Goal: Contribute content: Contribute content

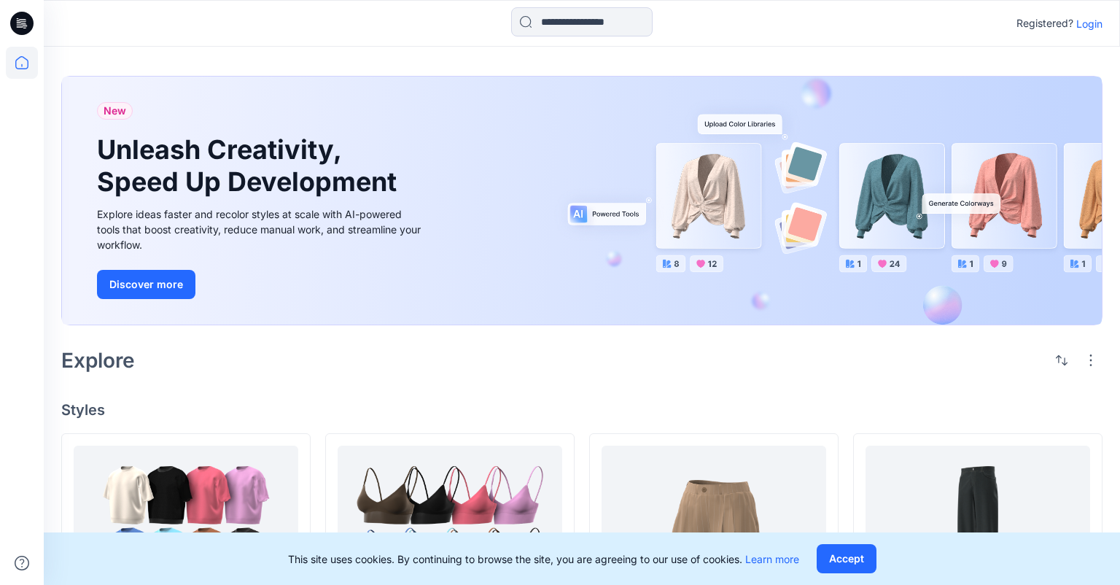
click at [1093, 24] on p "Login" at bounding box center [1090, 23] width 26 height 15
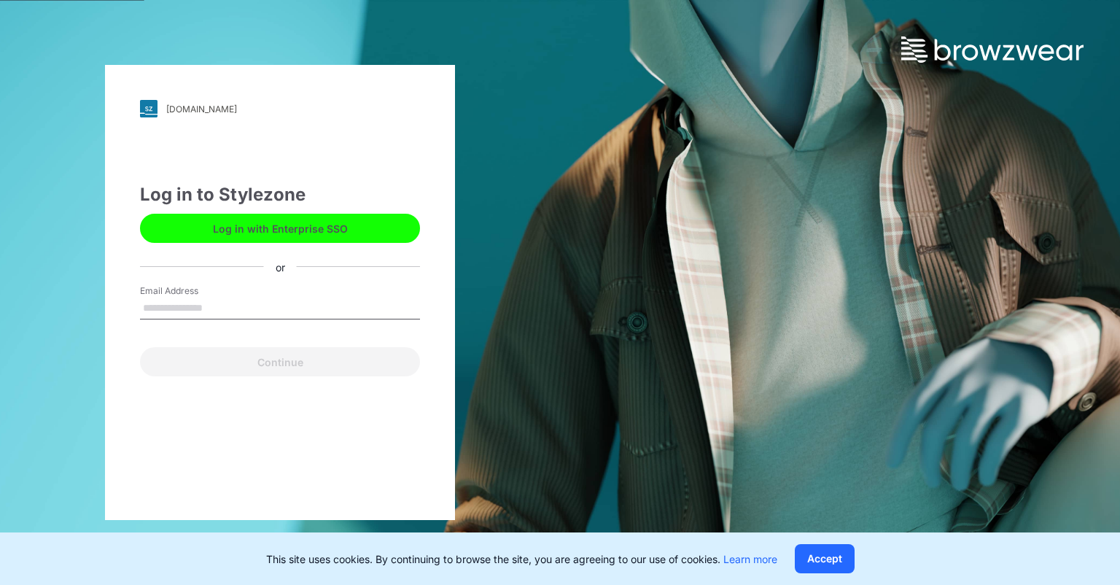
click at [220, 305] on input "Email Address" at bounding box center [280, 309] width 280 height 22
click at [258, 301] on input "Email Address" at bounding box center [280, 309] width 280 height 22
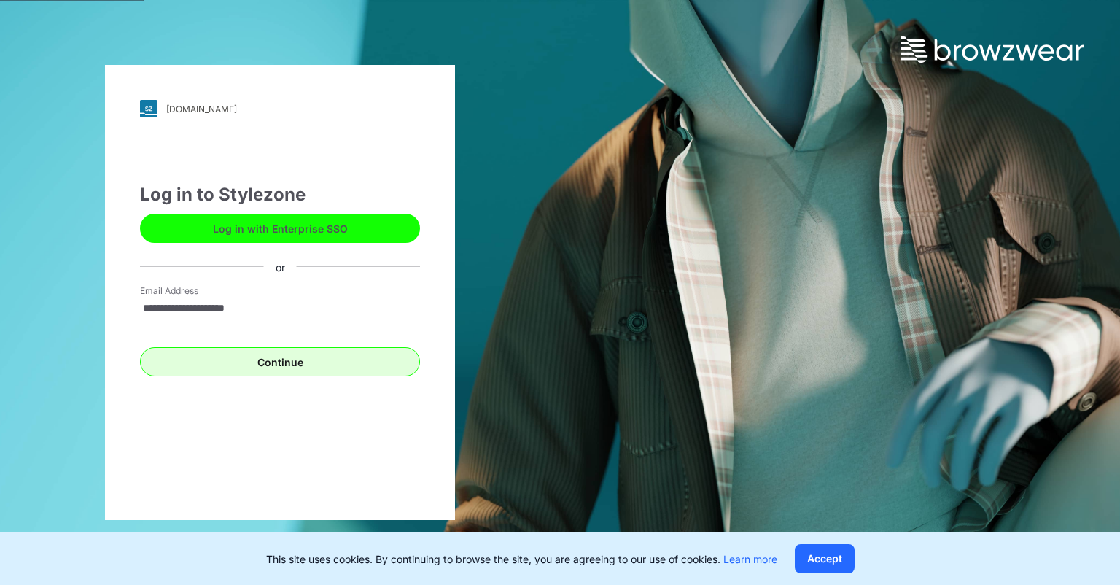
type input "**********"
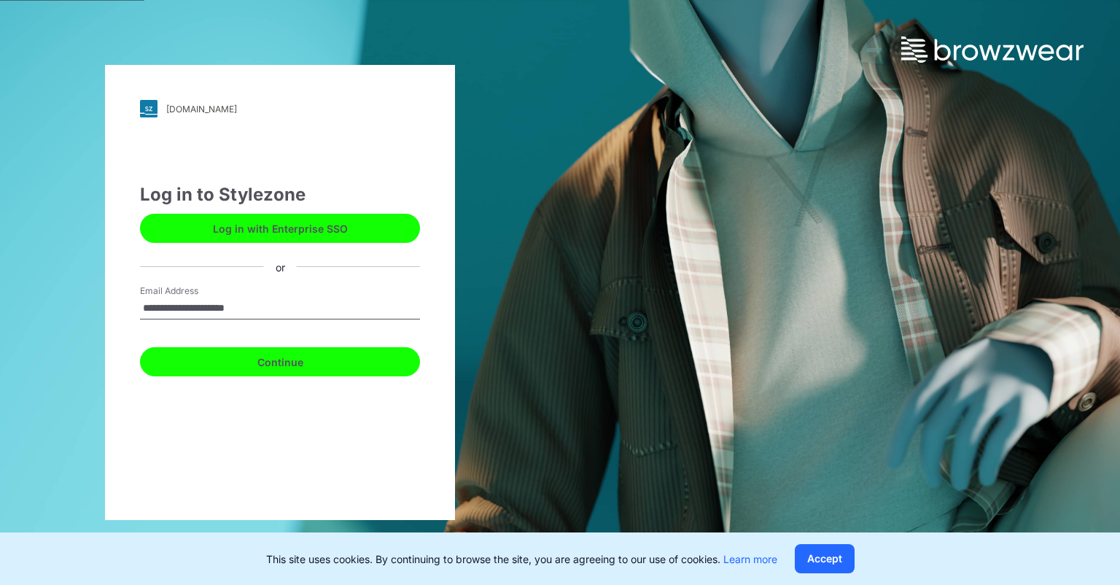
click at [247, 355] on button "Continue" at bounding box center [280, 361] width 280 height 29
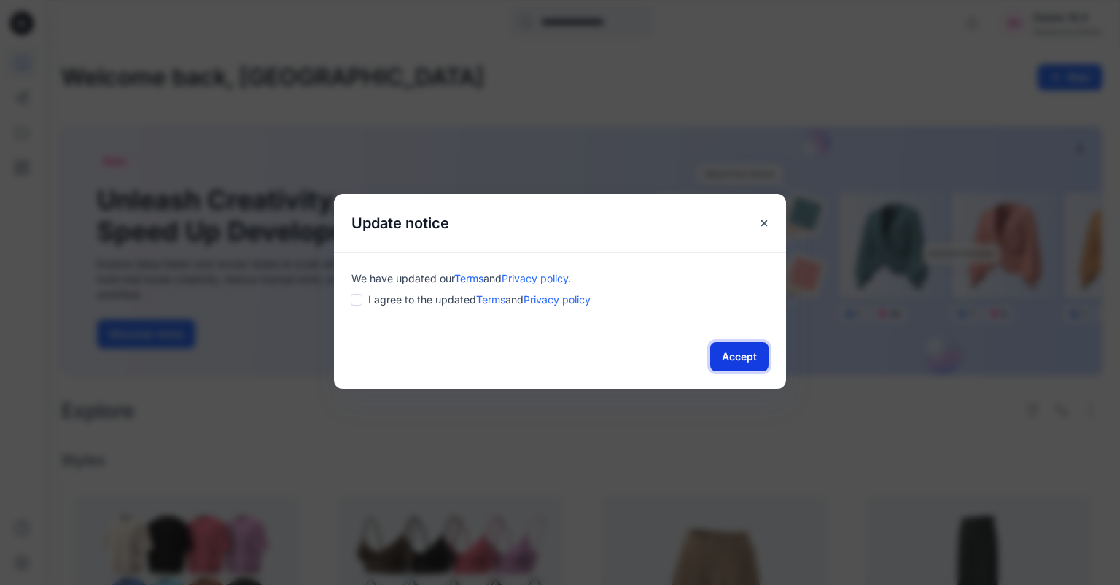
click at [740, 349] on button "Accept" at bounding box center [740, 356] width 58 height 29
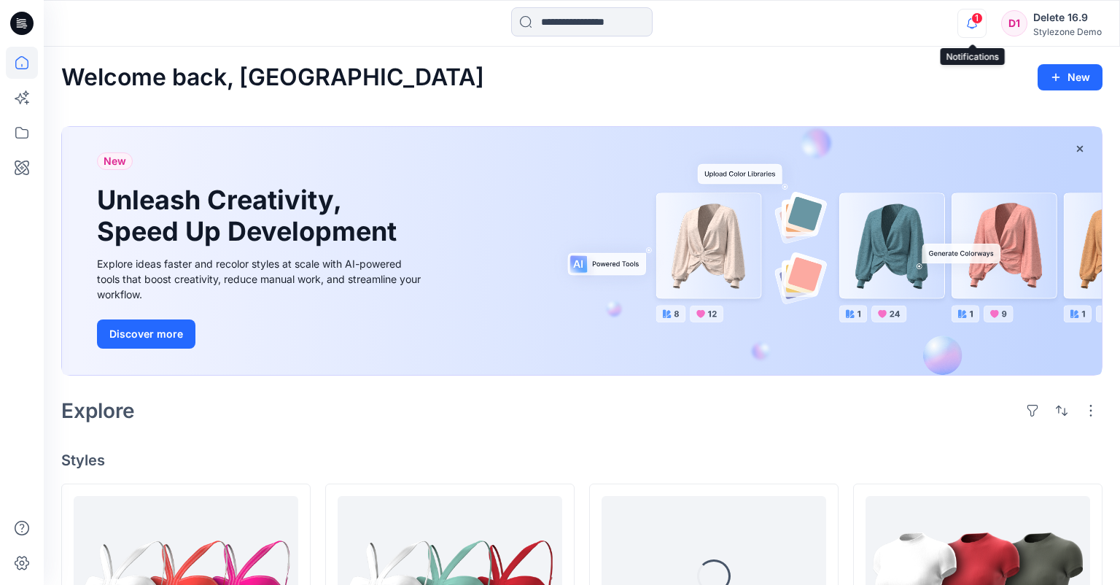
click at [966, 33] on icon "button" at bounding box center [973, 23] width 28 height 29
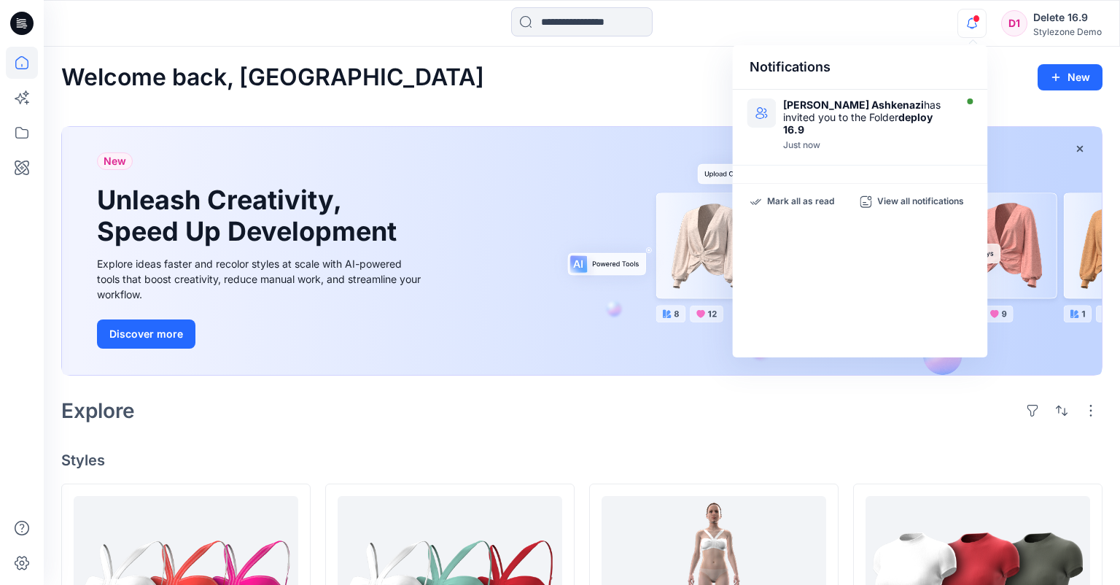
click at [697, 78] on div "Welcome back, Delete New" at bounding box center [582, 77] width 1042 height 27
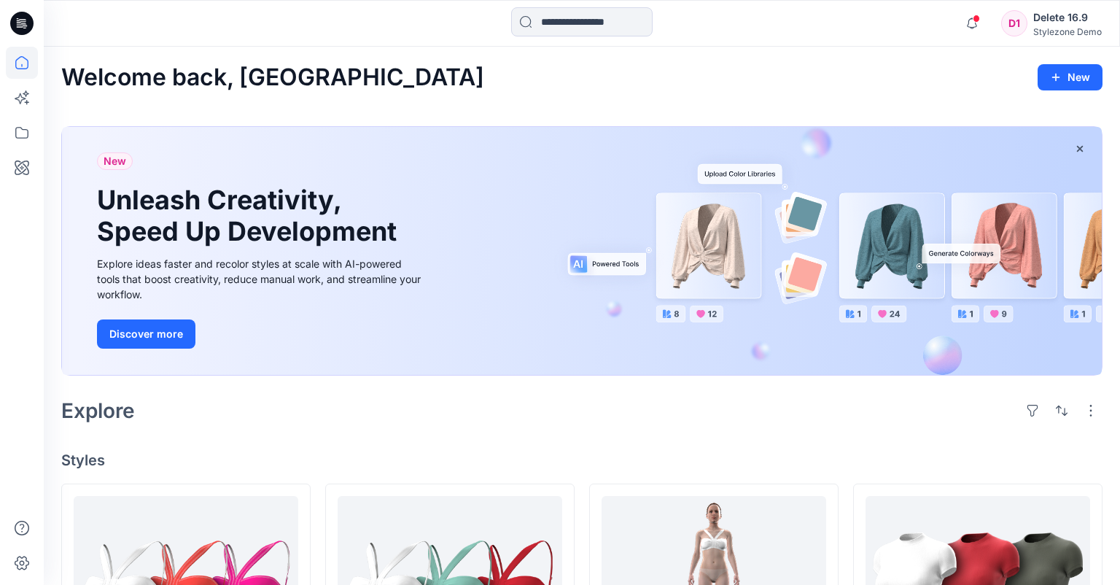
click at [976, 15] on span at bounding box center [976, 19] width 7 height 8
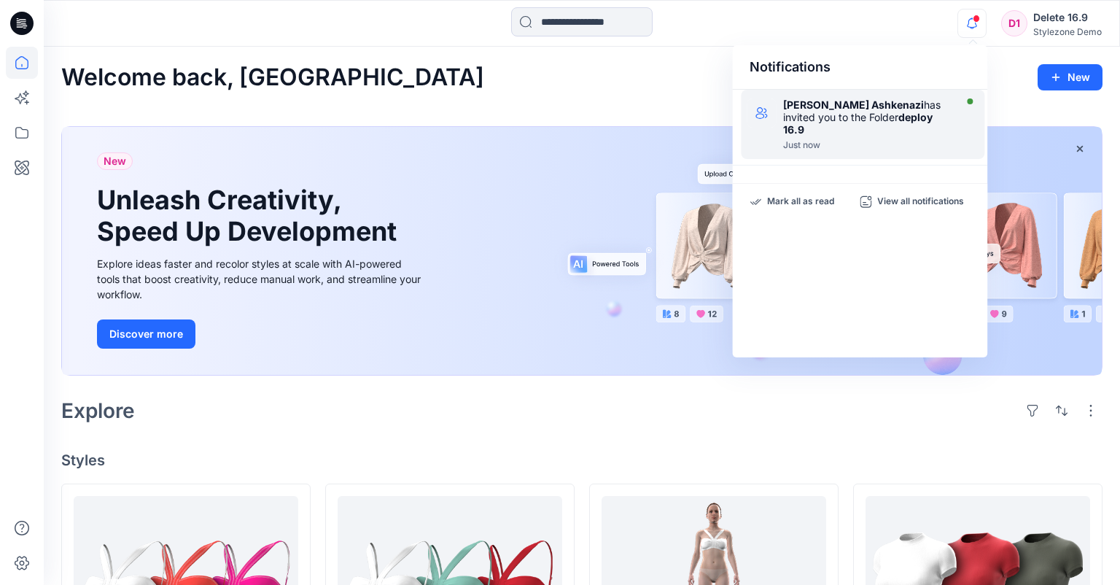
click at [875, 109] on strong "[PERSON_NAME] Ashkenazi" at bounding box center [853, 104] width 141 height 12
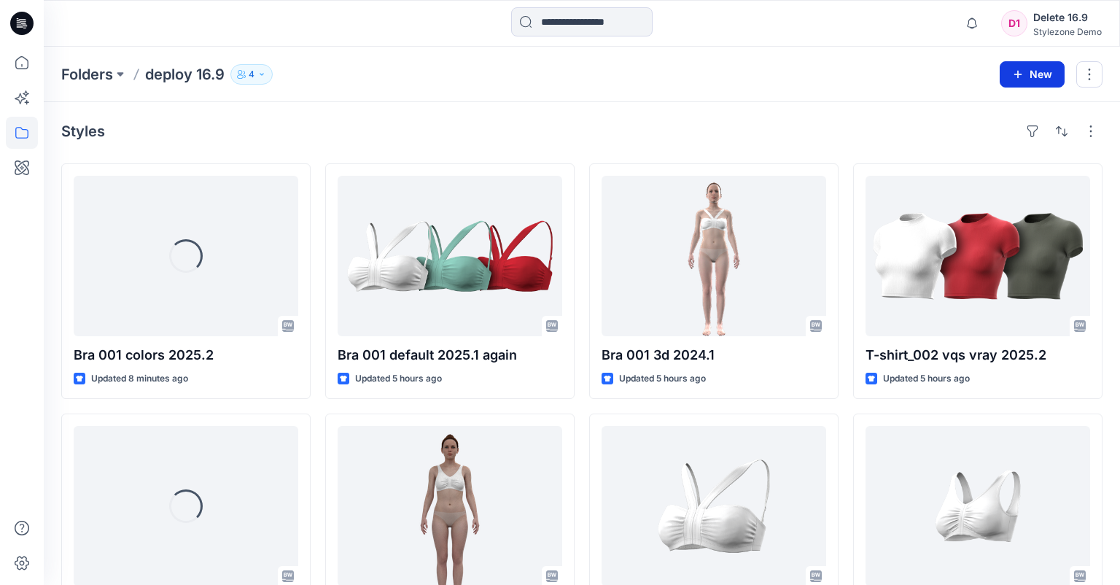
click at [1014, 85] on button "New" at bounding box center [1032, 74] width 65 height 26
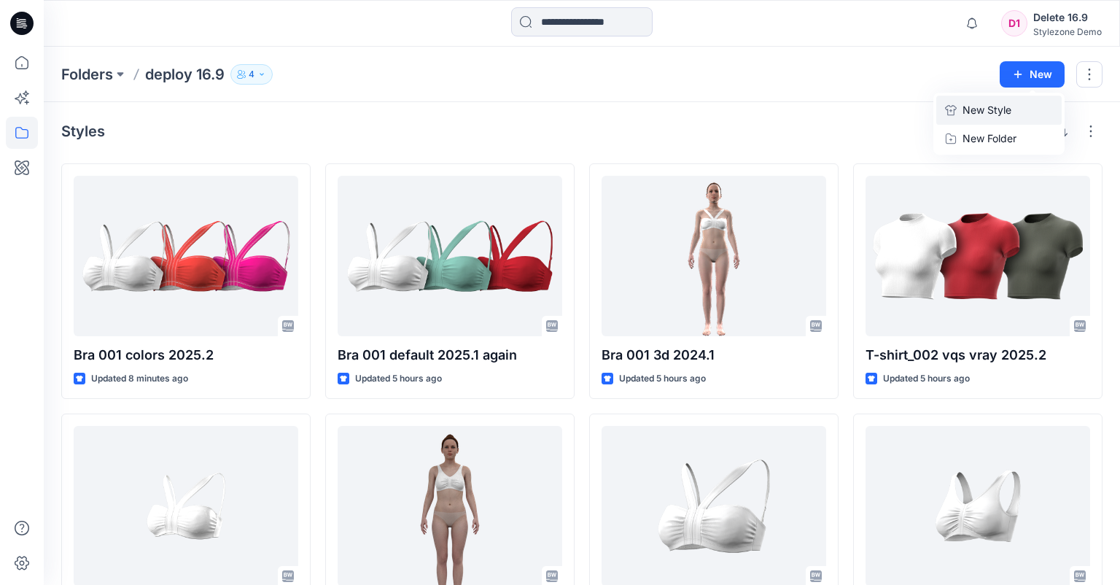
click at [980, 112] on p "New Style" at bounding box center [987, 110] width 49 height 18
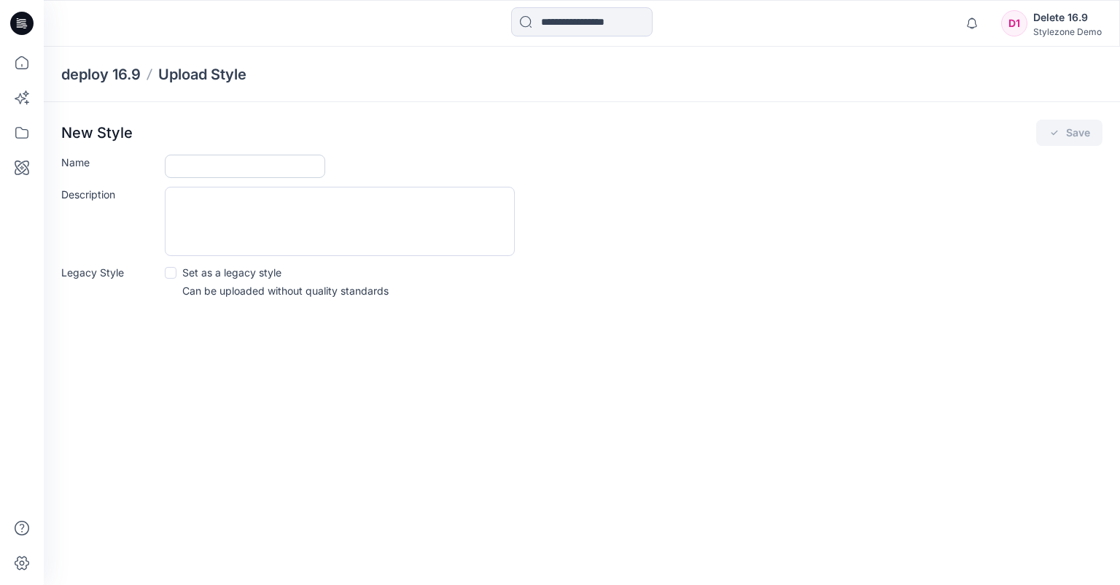
click at [233, 159] on input "Name" at bounding box center [245, 166] width 160 height 23
type input "**********"
click at [663, 206] on div "Description" at bounding box center [582, 221] width 1042 height 69
click at [1055, 134] on icon "submit" at bounding box center [1055, 133] width 12 height 12
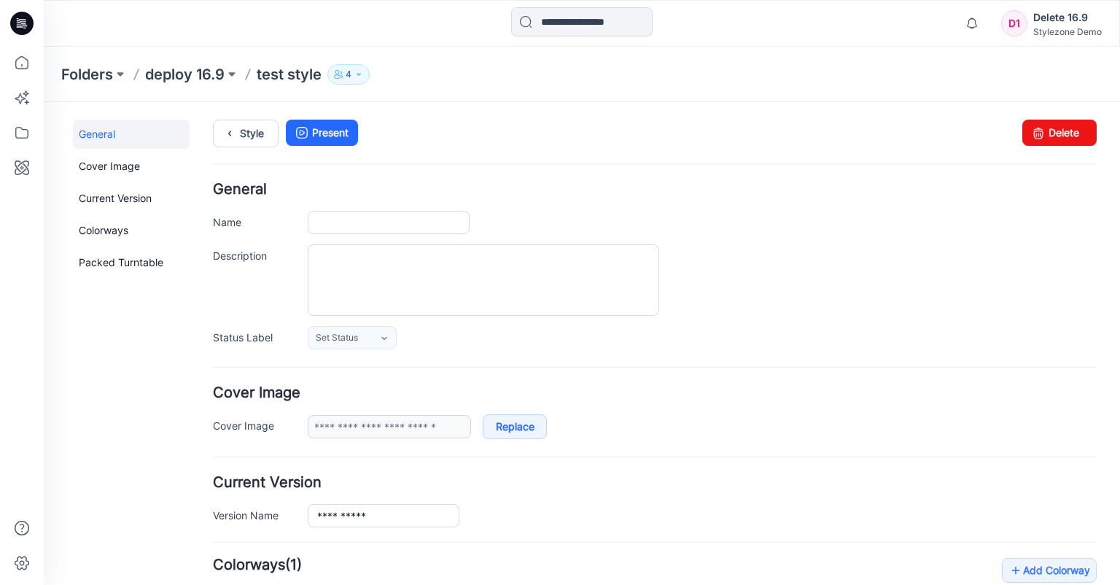
type input "**********"
click at [359, 279] on textarea "Description" at bounding box center [484, 279] width 352 height 71
type textarea "****"
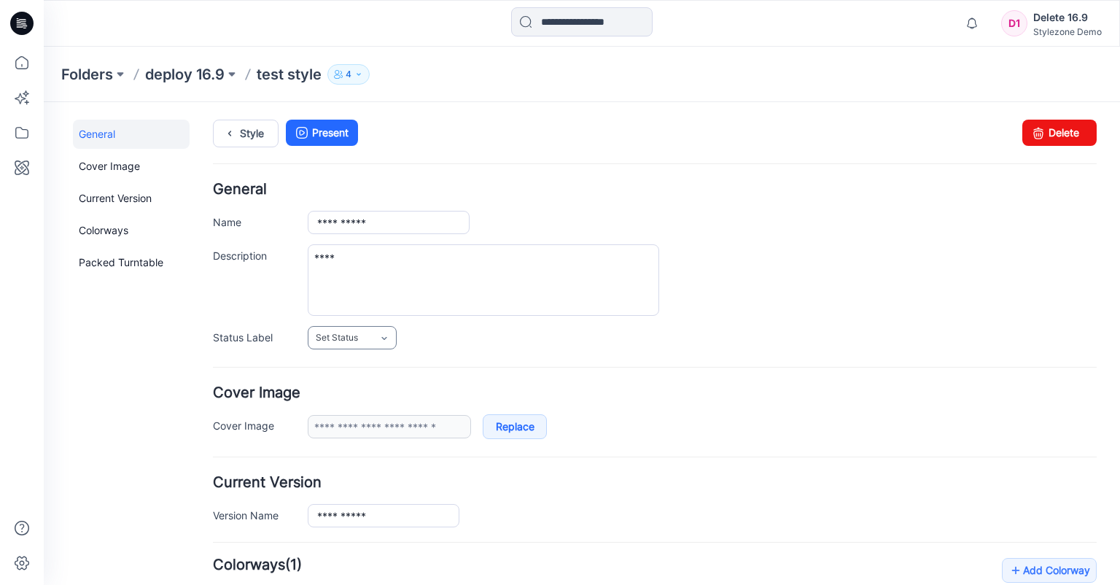
click at [352, 332] on span "Set Status" at bounding box center [337, 337] width 42 height 15
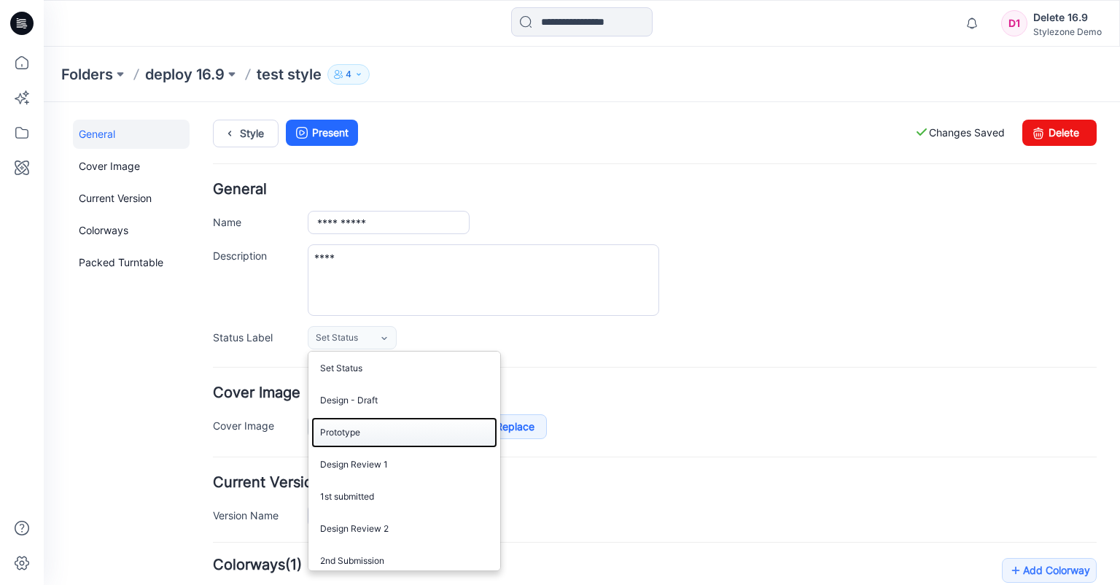
drag, startPoint x: 379, startPoint y: 427, endPoint x: 500, endPoint y: 401, distance: 124.6
click at [379, 427] on link "Prototype" at bounding box center [404, 432] width 186 height 31
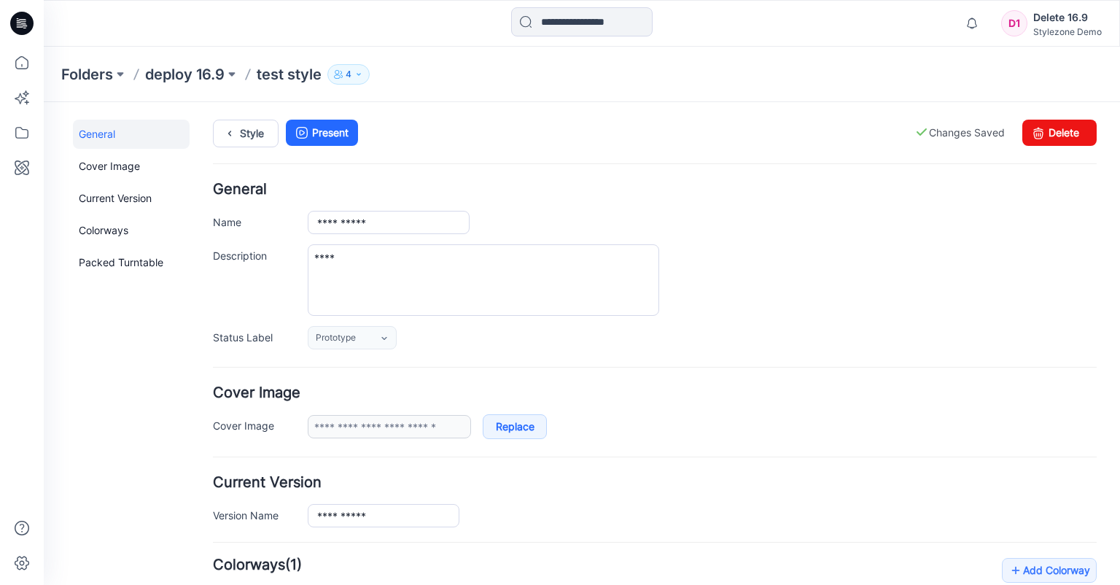
scroll to position [231, 0]
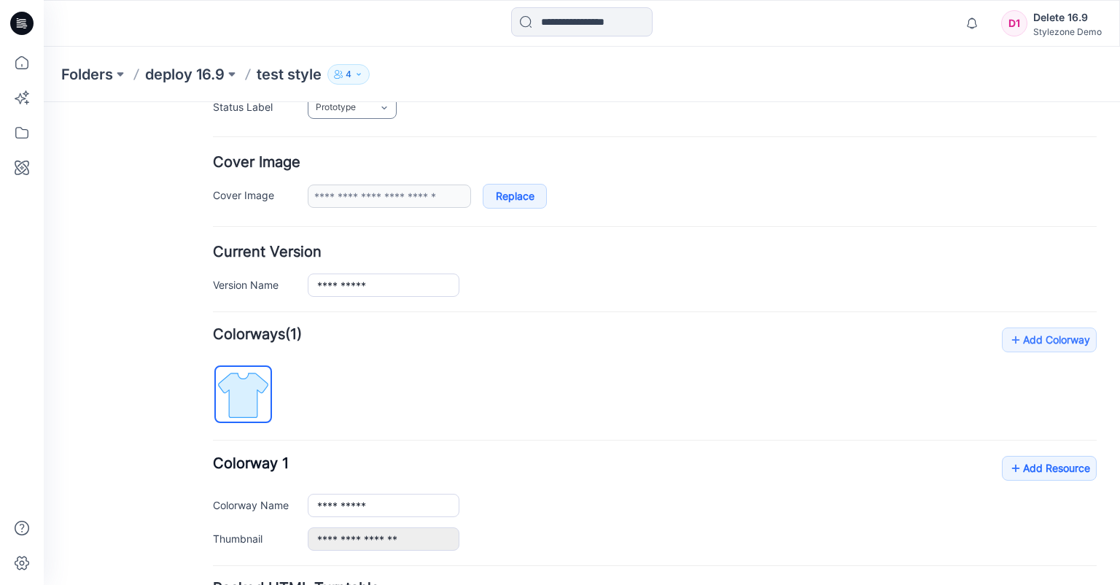
click at [376, 112] on link "Prototype" at bounding box center [352, 107] width 89 height 23
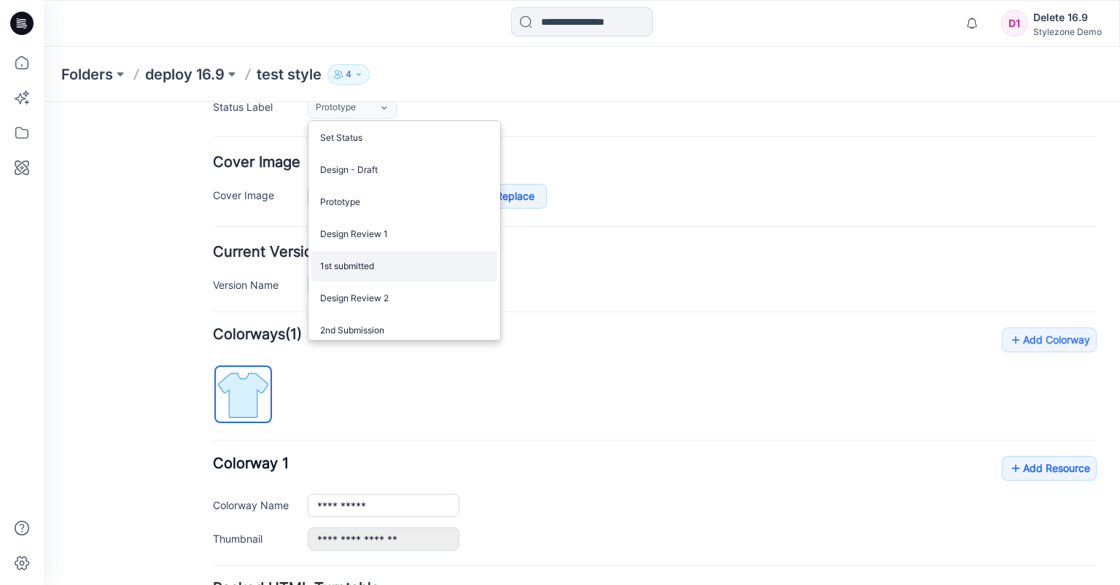
click at [363, 262] on link "1st submitted" at bounding box center [404, 266] width 186 height 31
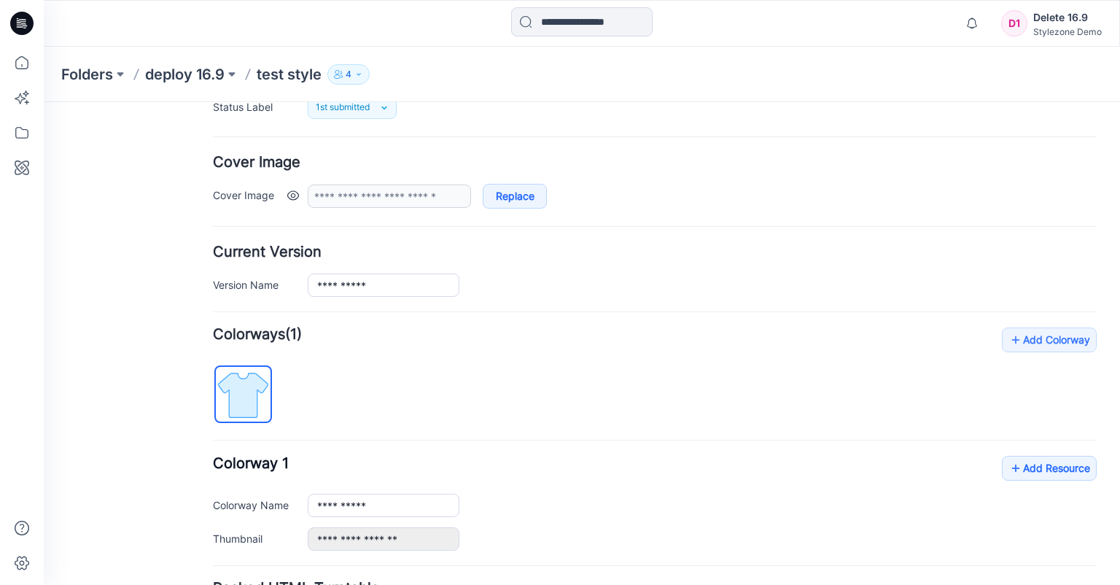
click at [294, 195] on link at bounding box center [293, 196] width 12 height 12
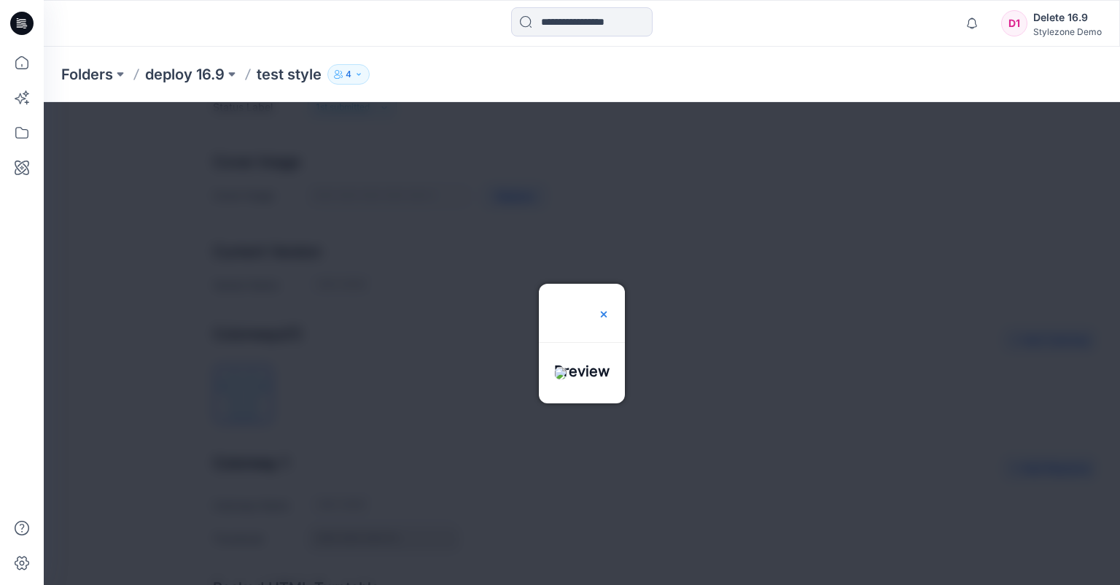
click at [610, 284] on div at bounding box center [604, 313] width 12 height 58
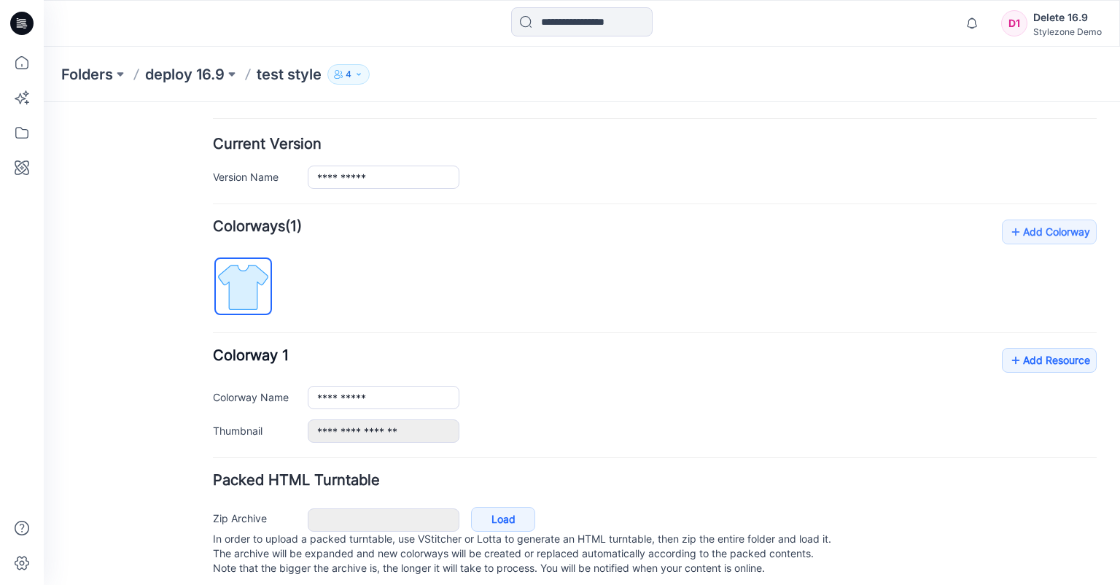
scroll to position [361, 0]
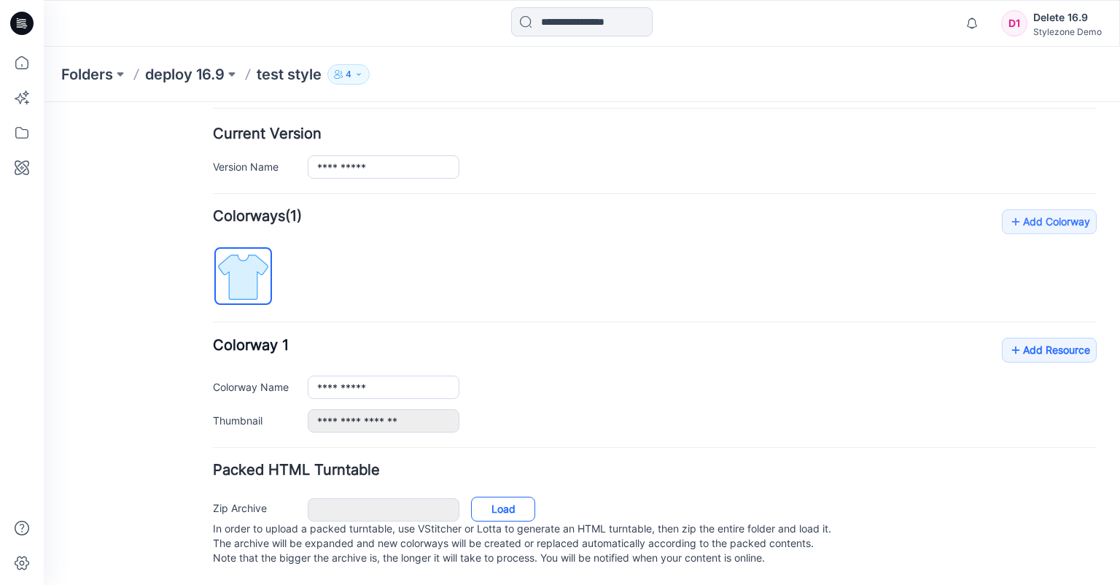
click at [506, 497] on link "Load" at bounding box center [503, 509] width 64 height 25
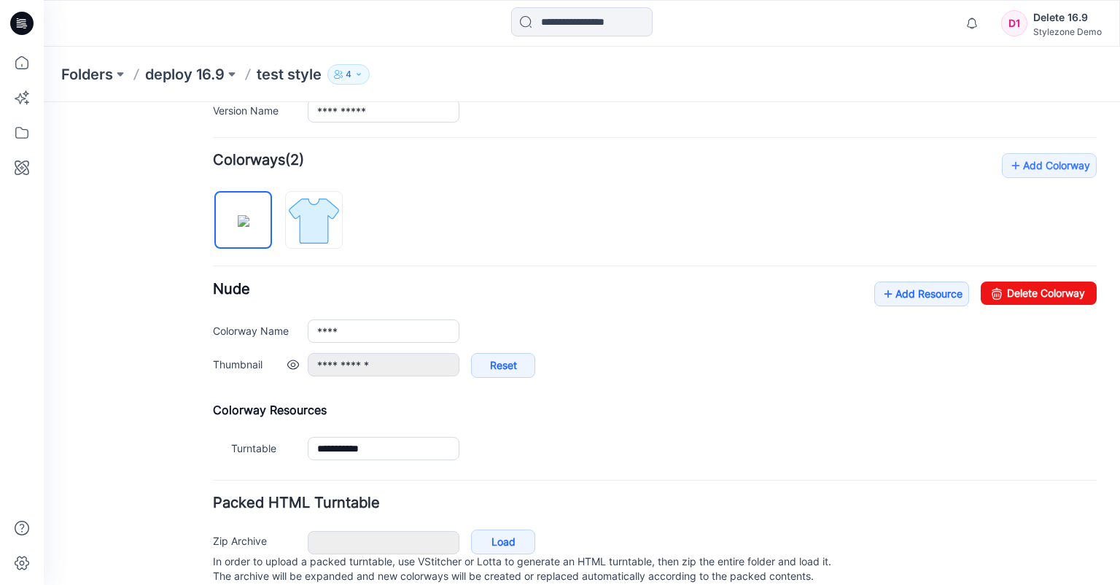
scroll to position [449, 0]
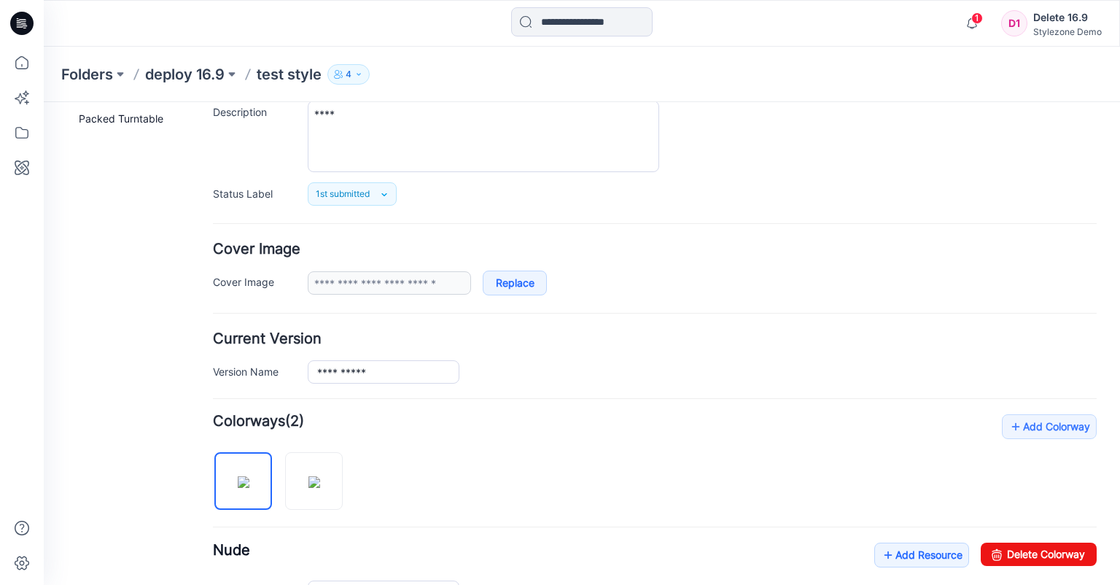
scroll to position [142, 0]
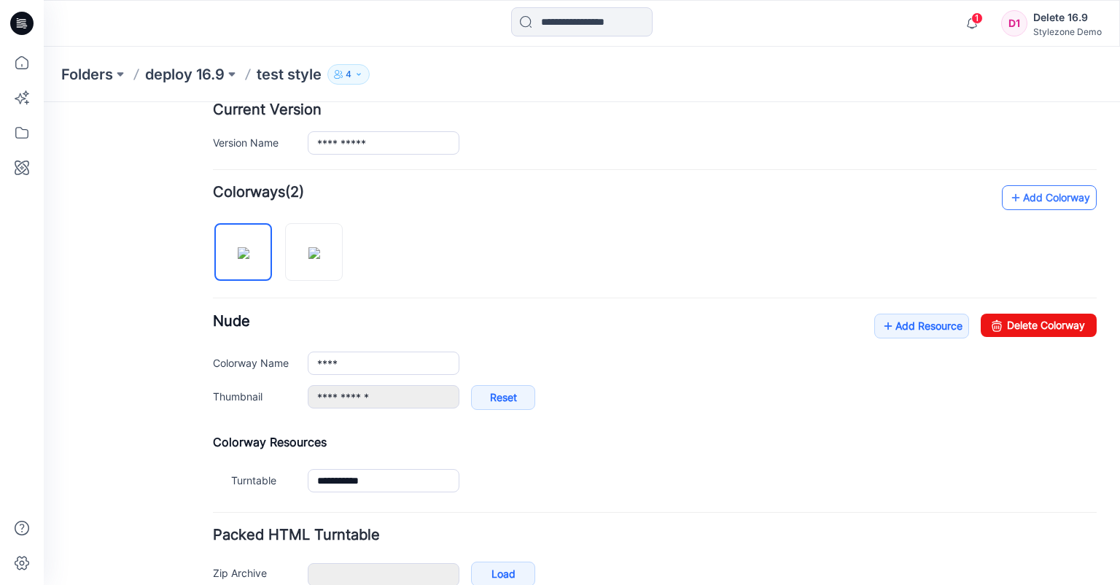
click at [1043, 187] on link "Add Colorway" at bounding box center [1049, 197] width 95 height 25
type input "**********"
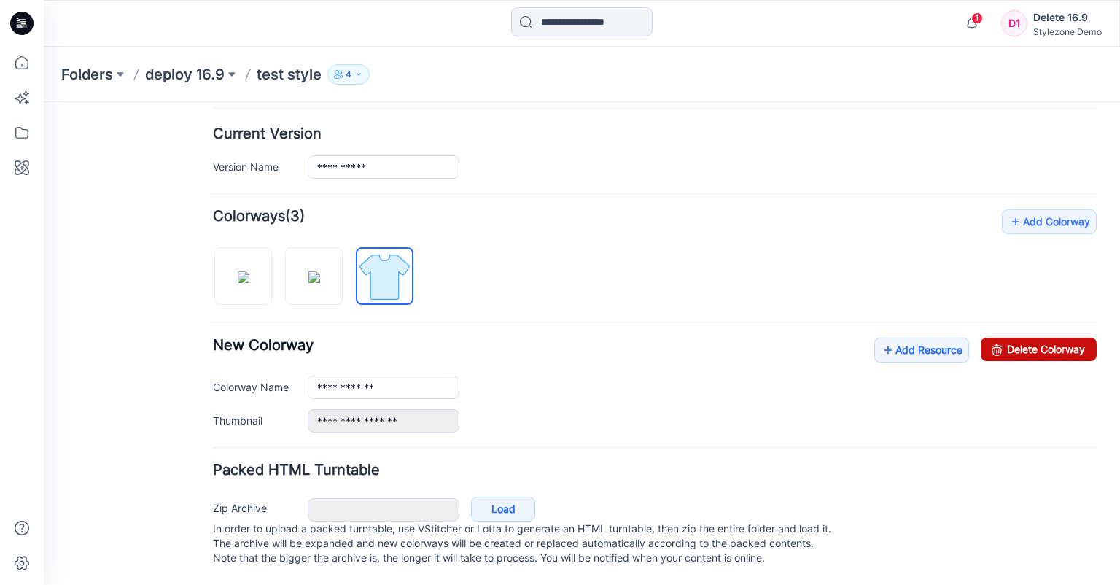
click at [1045, 338] on link "Delete Colorway" at bounding box center [1039, 349] width 116 height 23
type input "****"
type input "**********"
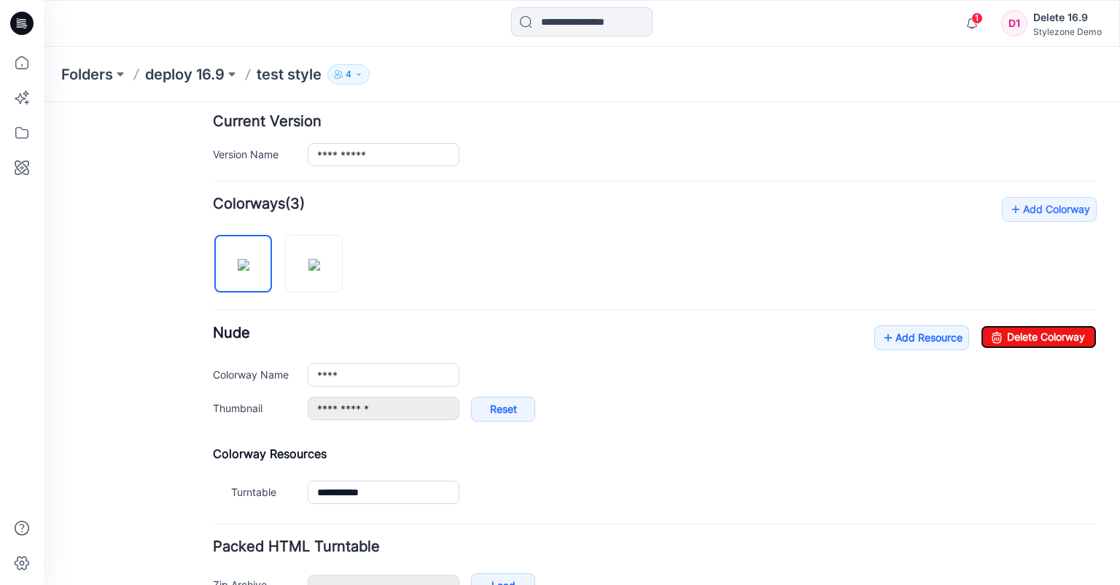
scroll to position [130, 0]
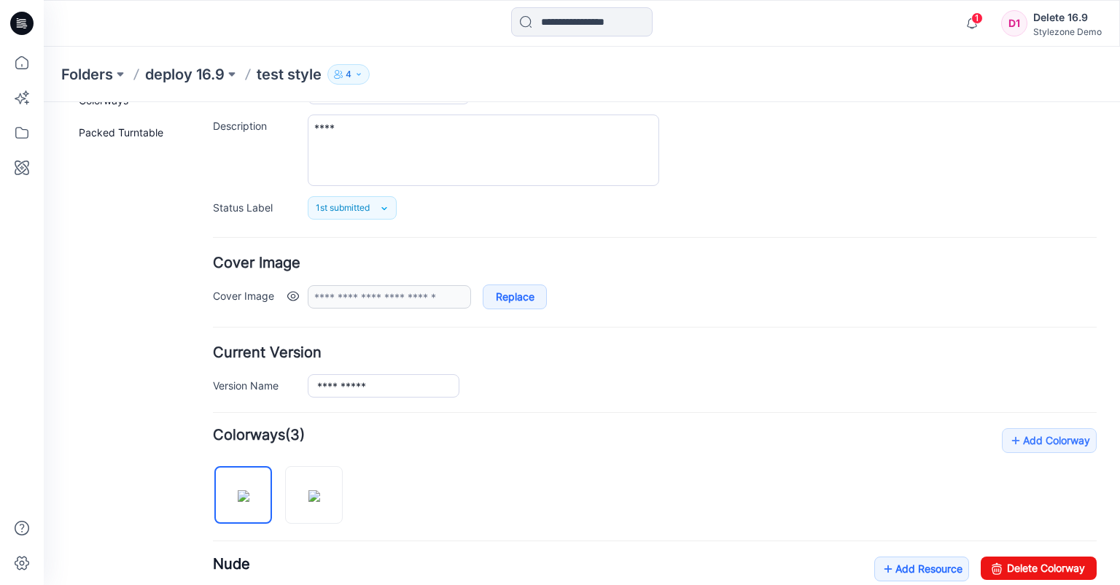
click at [292, 293] on link at bounding box center [293, 296] width 12 height 12
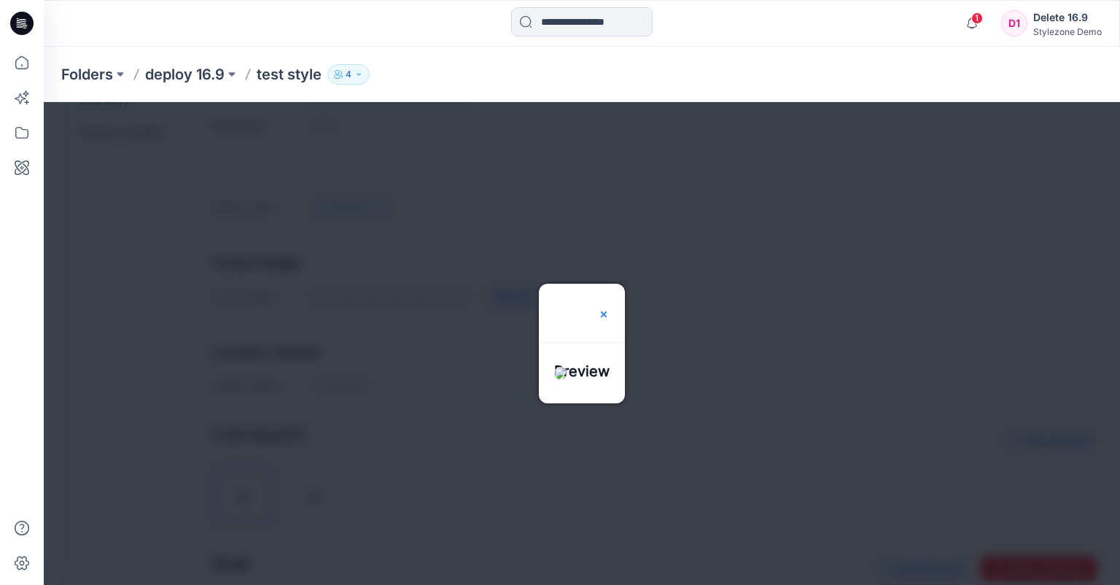
click at [610, 309] on img at bounding box center [604, 315] width 12 height 12
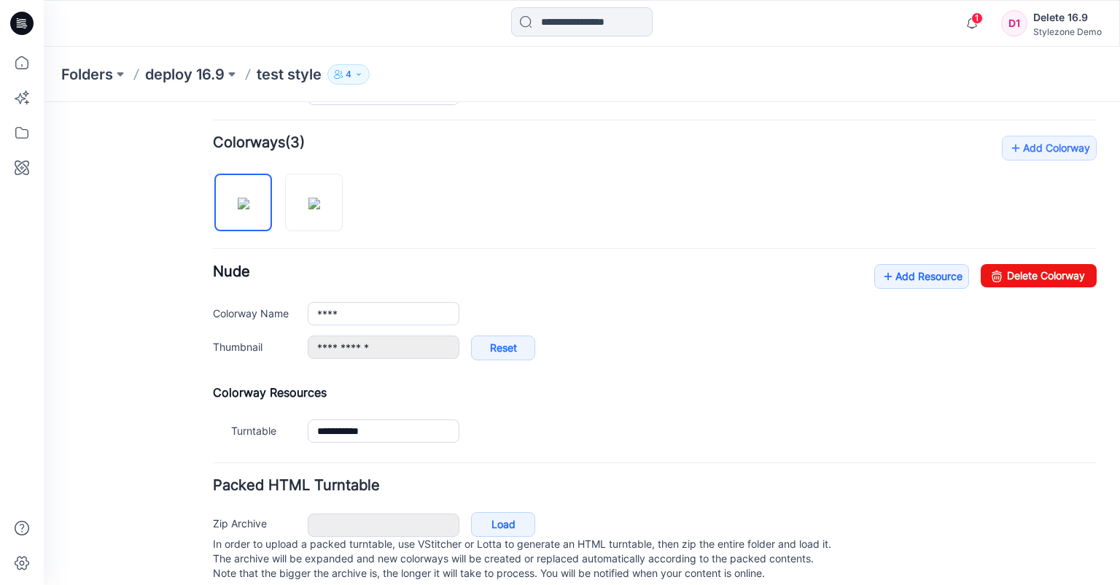
scroll to position [449, 0]
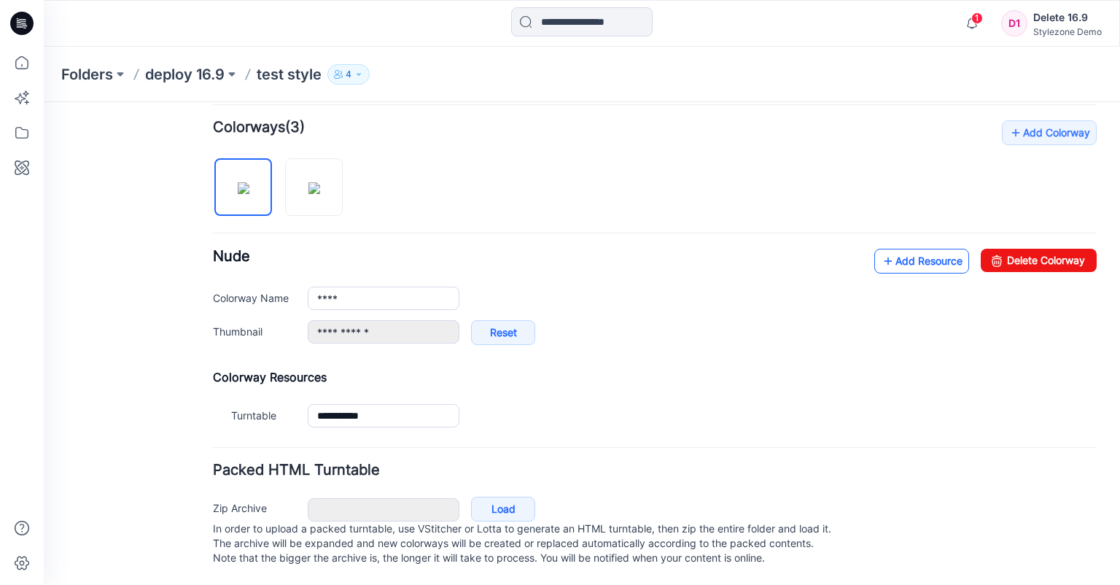
click at [883, 249] on icon at bounding box center [888, 260] width 15 height 23
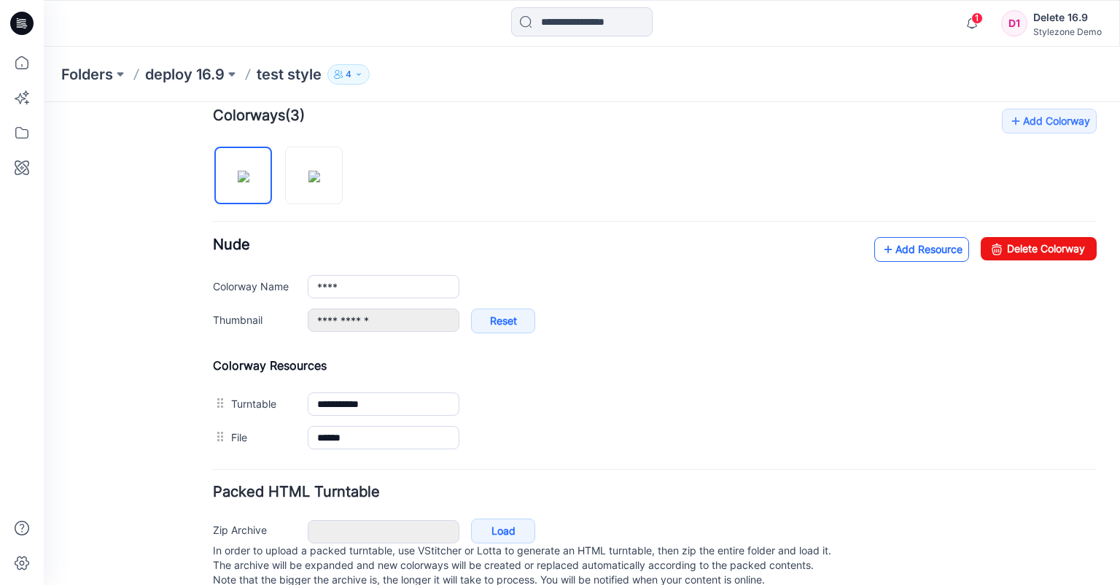
click at [899, 252] on link "Add Resource" at bounding box center [922, 249] width 95 height 25
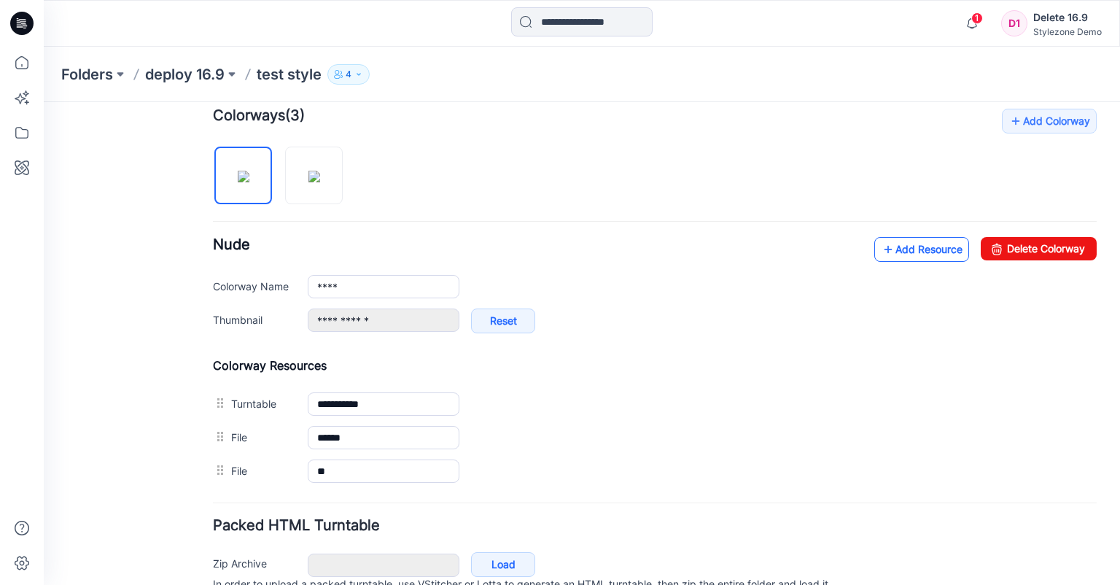
click at [918, 249] on link "Add Resource" at bounding box center [922, 249] width 95 height 25
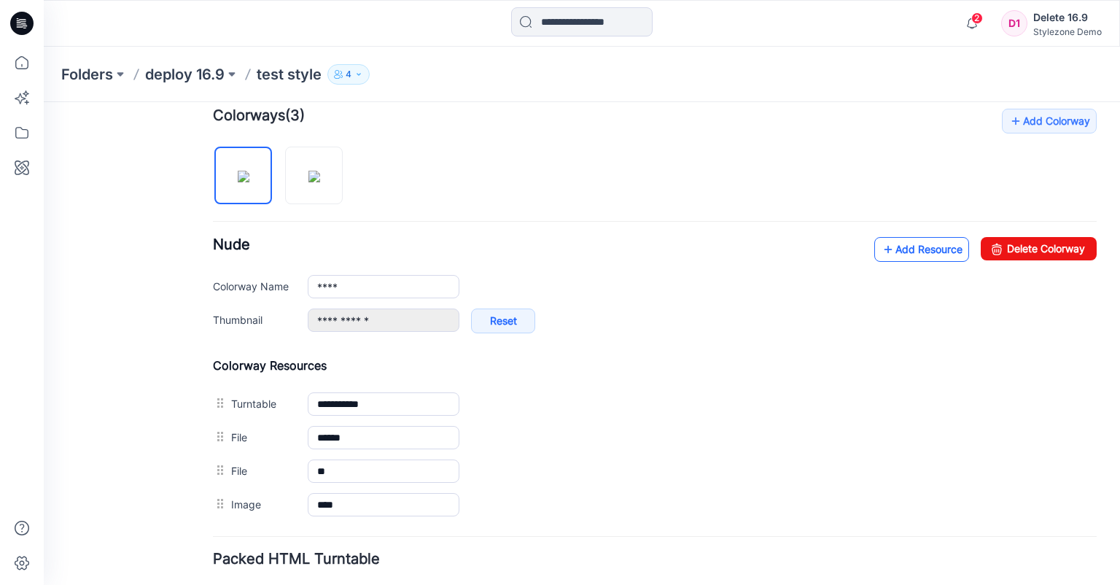
click at [896, 253] on link "Add Resource" at bounding box center [922, 249] width 95 height 25
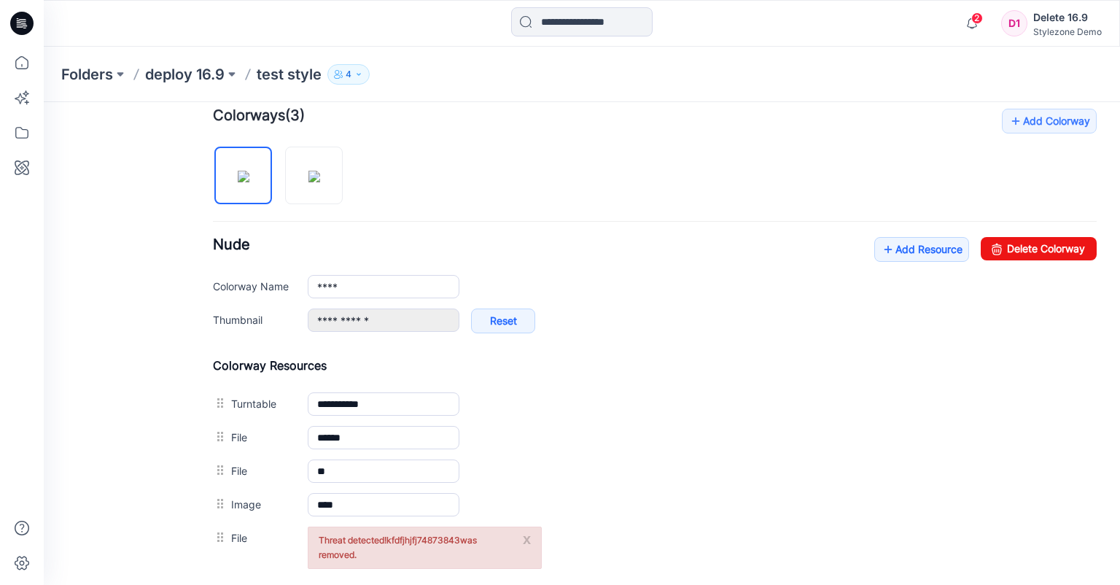
click at [526, 535] on button "x" at bounding box center [527, 539] width 8 height 15
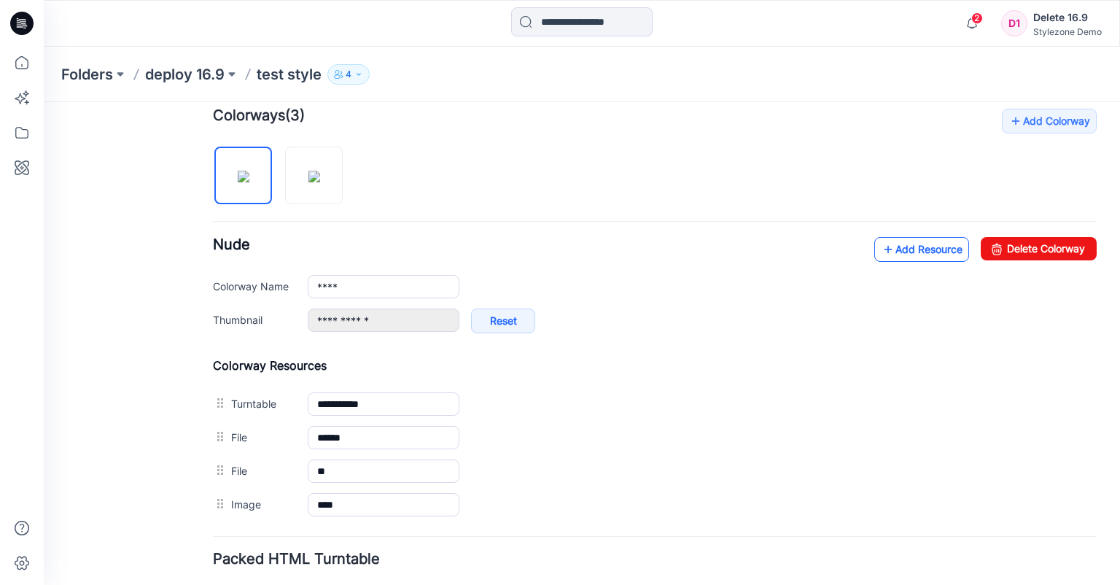
click at [894, 249] on link "Add Resource" at bounding box center [922, 249] width 95 height 25
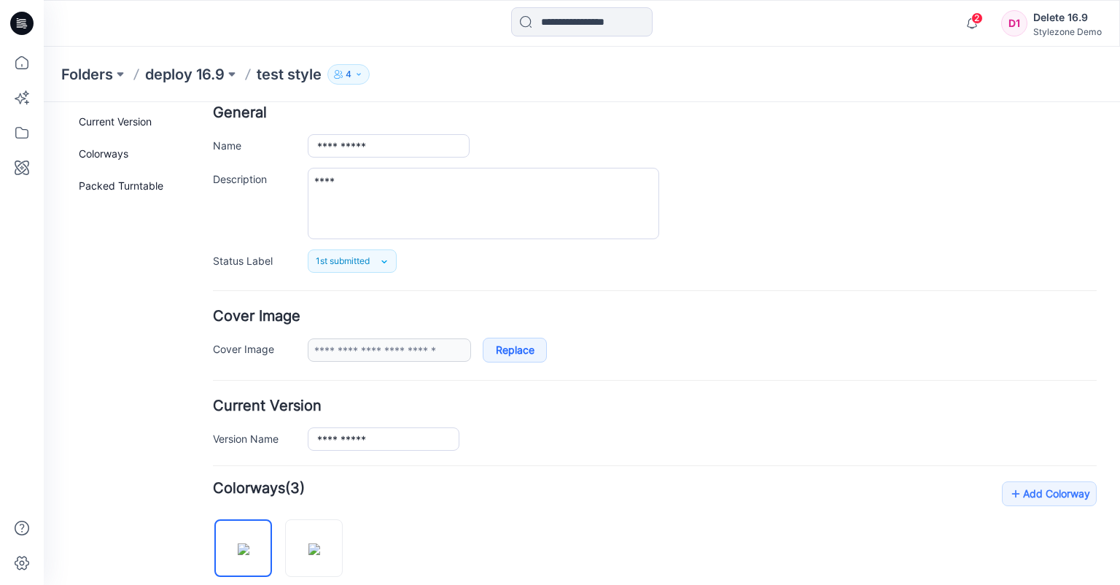
scroll to position [0, 0]
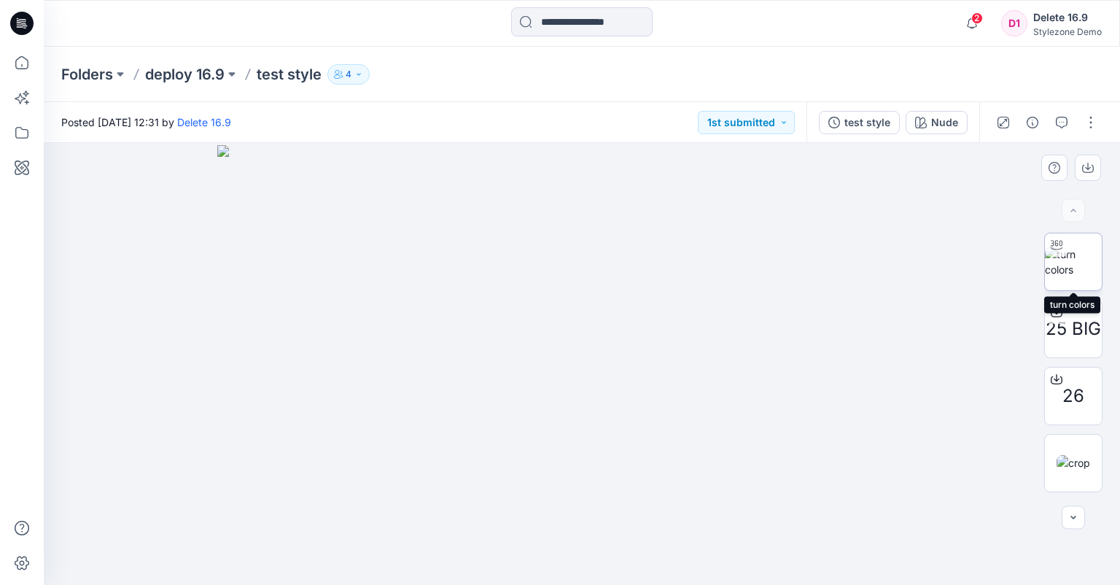
click at [1074, 270] on img at bounding box center [1073, 262] width 57 height 31
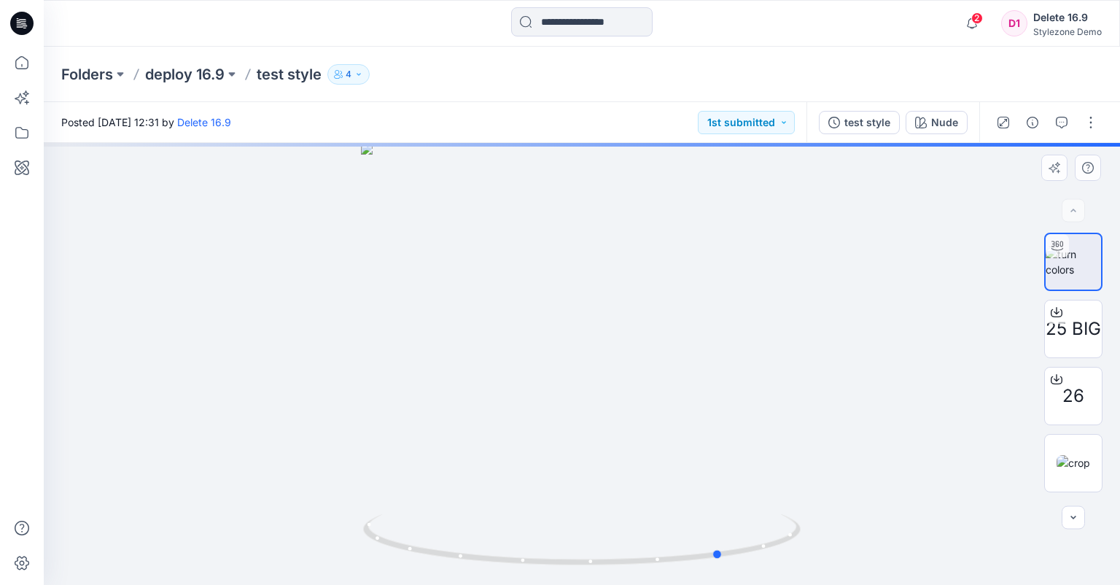
drag, startPoint x: 907, startPoint y: 328, endPoint x: 561, endPoint y: 328, distance: 346.5
click at [561, 328] on div at bounding box center [582, 364] width 1077 height 442
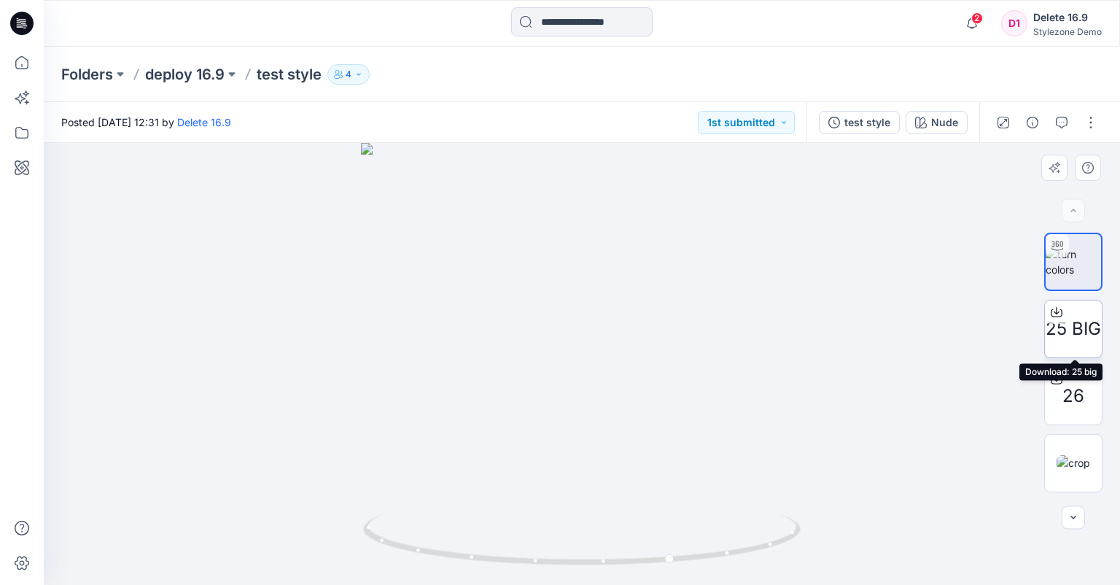
click at [1053, 306] on div at bounding box center [1056, 312] width 23 height 23
click at [1064, 379] on div at bounding box center [1056, 379] width 23 height 23
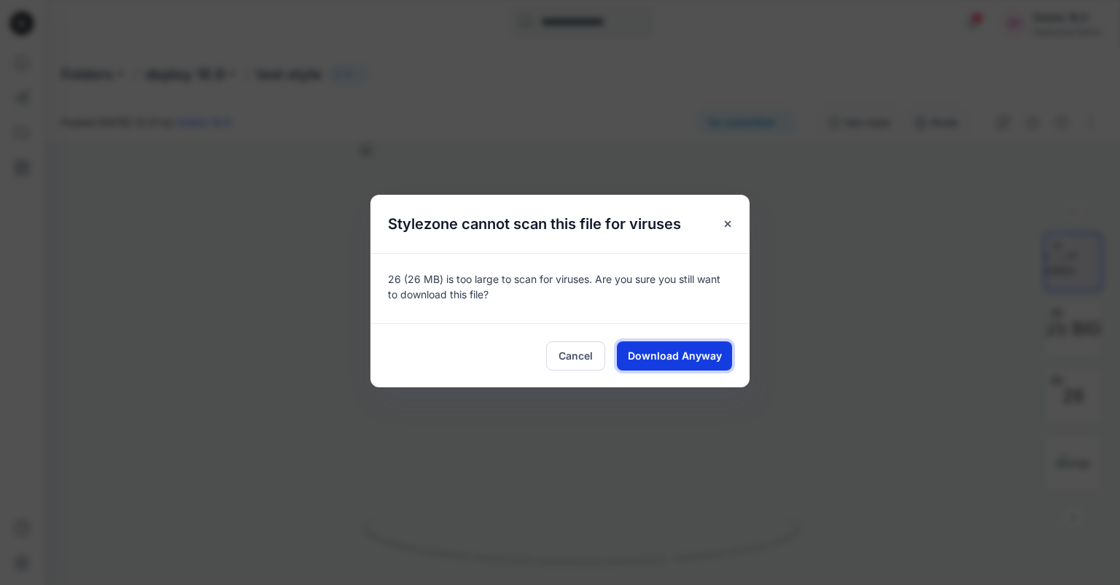
click at [706, 357] on span "Download Anyway" at bounding box center [675, 355] width 94 height 15
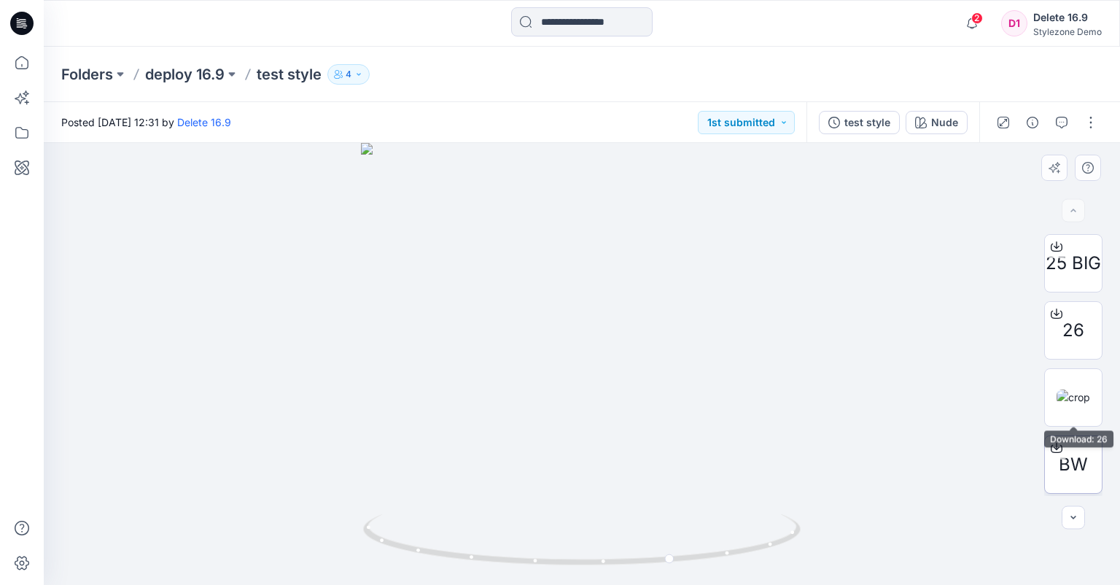
scroll to position [131, 0]
click at [1055, 385] on icon at bounding box center [1057, 383] width 12 height 12
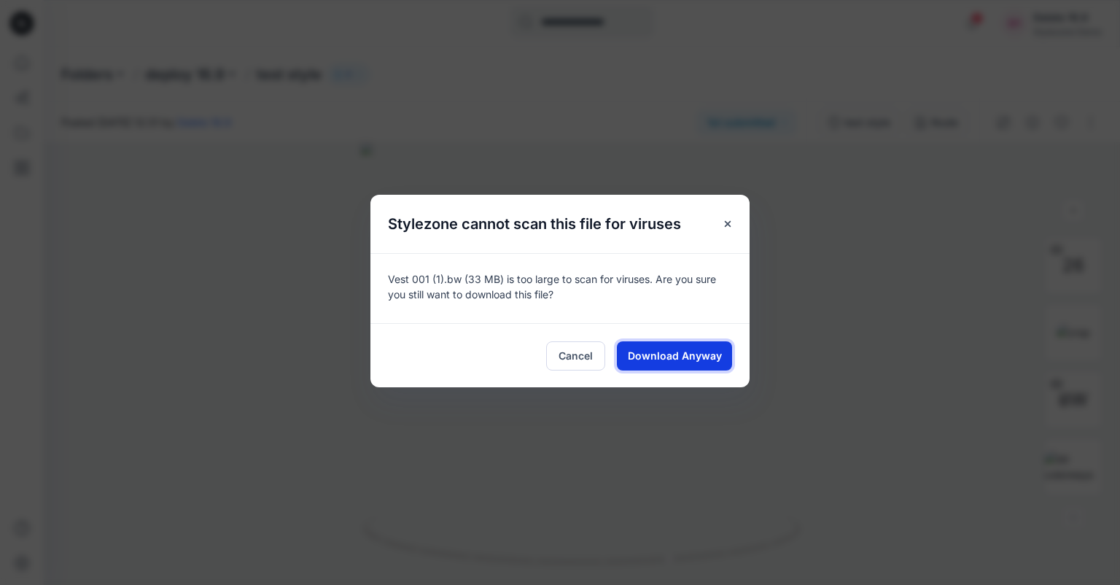
click at [691, 359] on span "Download Anyway" at bounding box center [675, 355] width 94 height 15
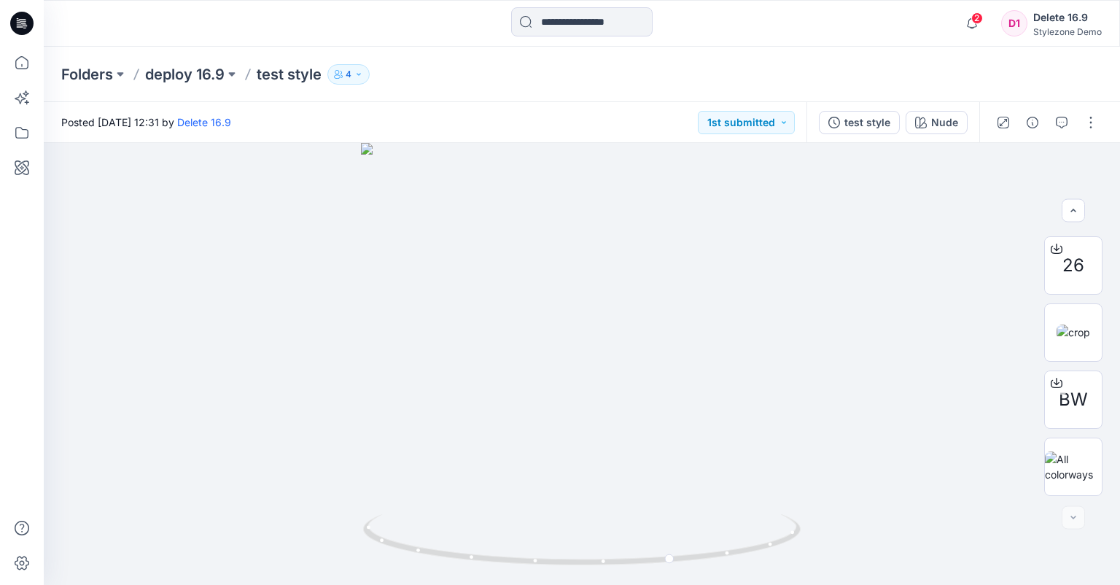
drag, startPoint x: 1096, startPoint y: 80, endPoint x: 1096, endPoint y: 104, distance: 23.3
click at [1096, 80] on div "Folders deploy 16.9 test style 4" at bounding box center [582, 74] width 1077 height 55
click at [1094, 121] on button "button" at bounding box center [1091, 122] width 23 height 23
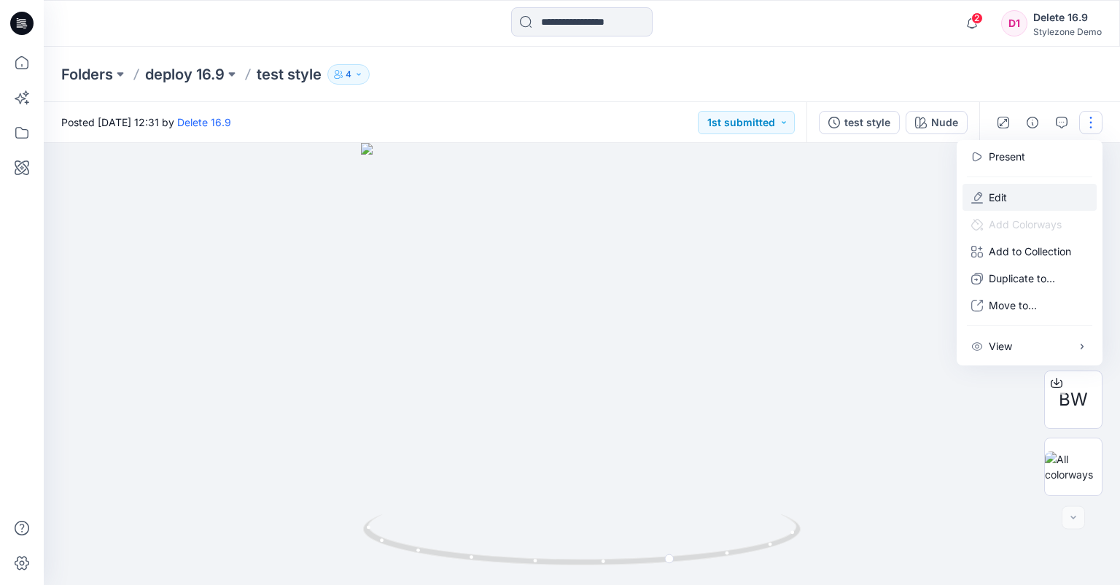
click at [999, 197] on p "Edit" at bounding box center [998, 197] width 18 height 15
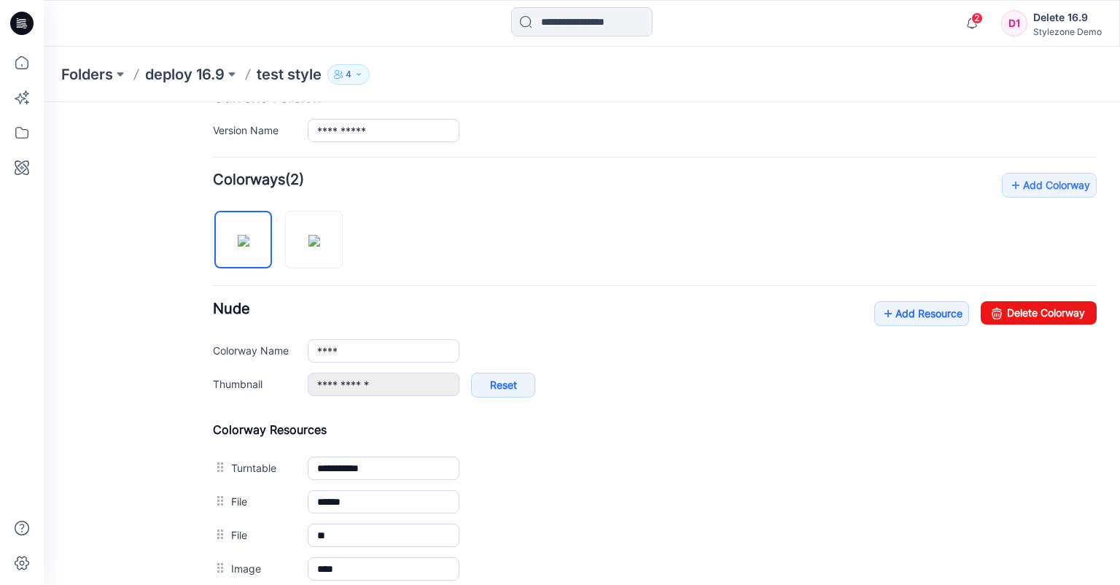
scroll to position [583, 0]
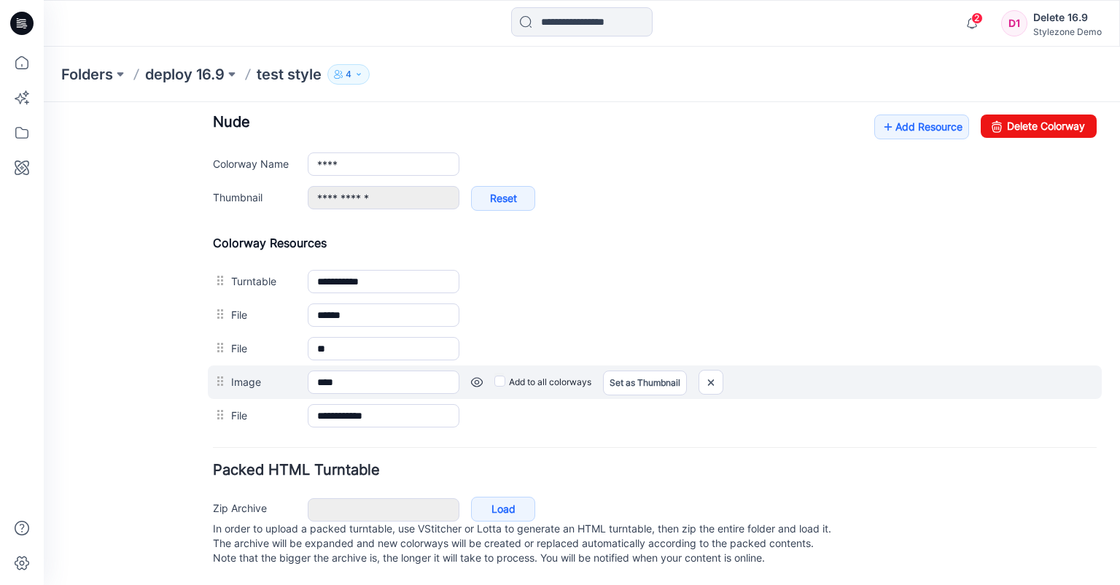
click at [479, 376] on link at bounding box center [477, 382] width 12 height 12
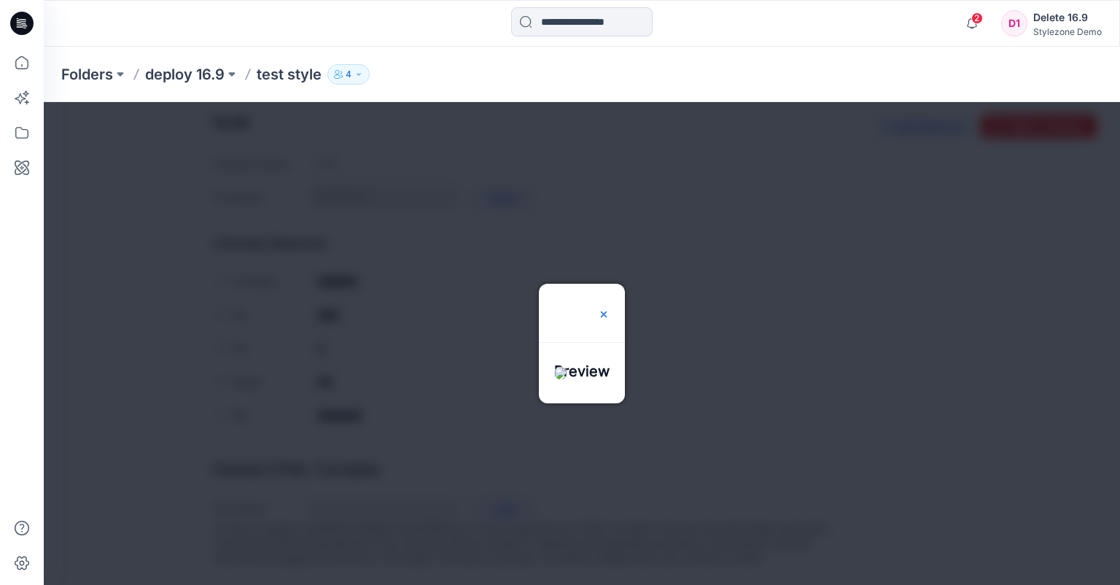
click at [610, 309] on img at bounding box center [604, 315] width 12 height 12
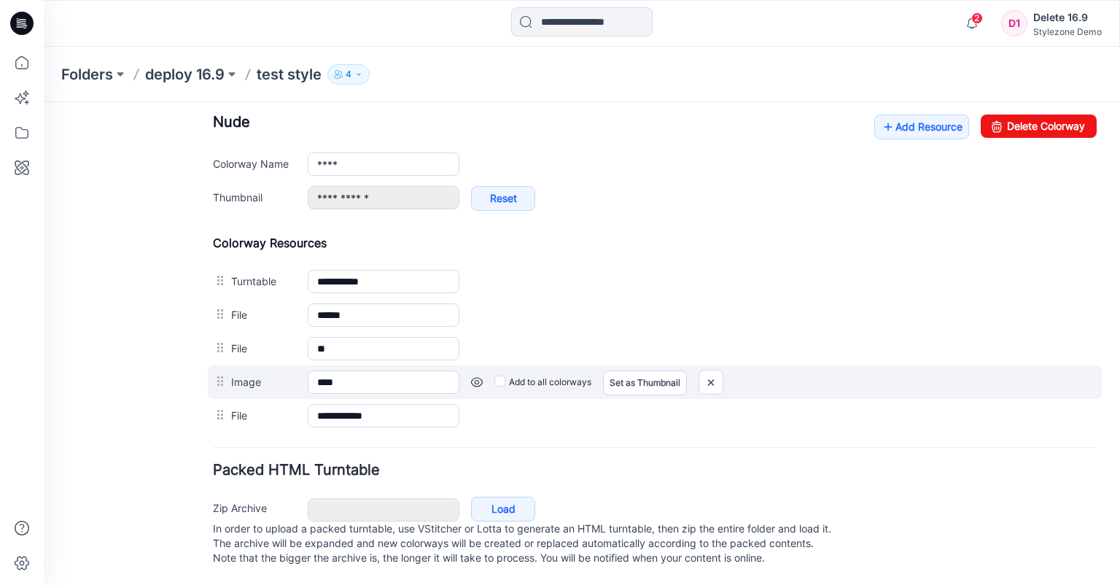
click at [506, 371] on label "Add to all colorways" at bounding box center [543, 382] width 97 height 23
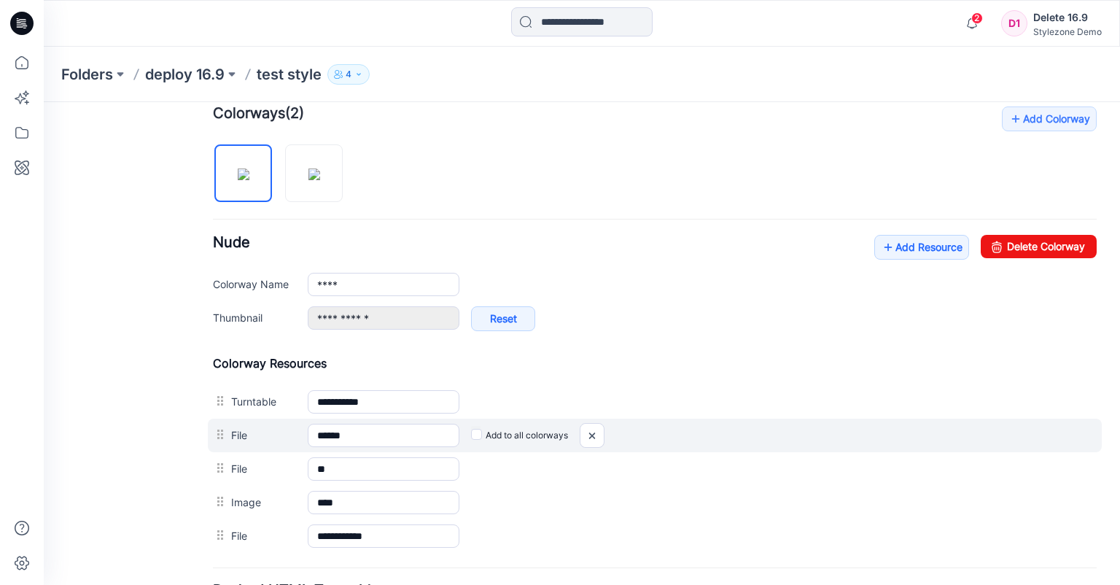
scroll to position [352, 0]
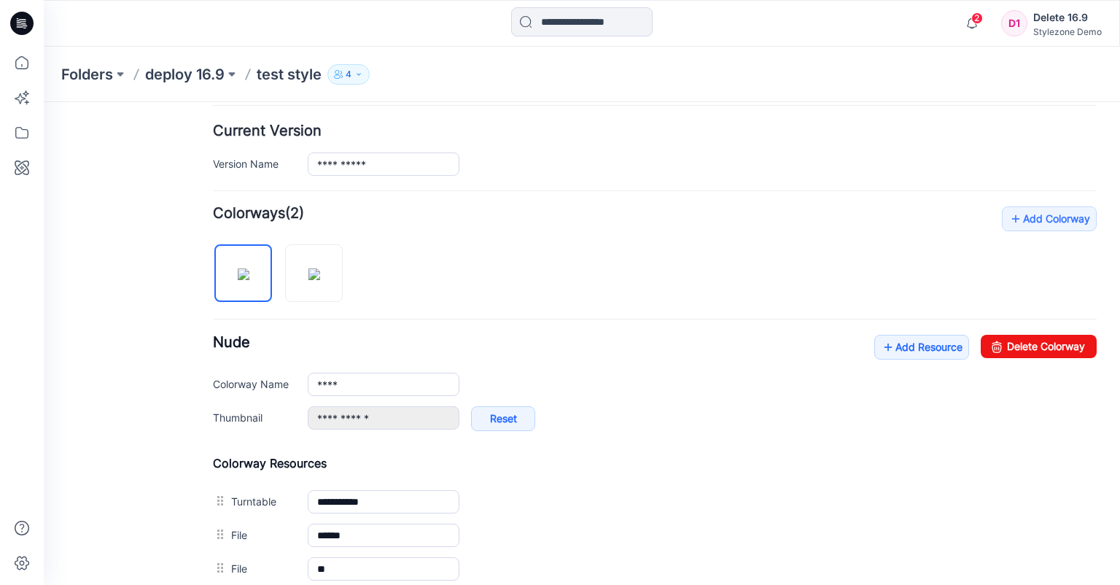
click at [284, 271] on div at bounding box center [284, 265] width 142 height 75
click at [320, 280] on img at bounding box center [315, 274] width 12 height 12
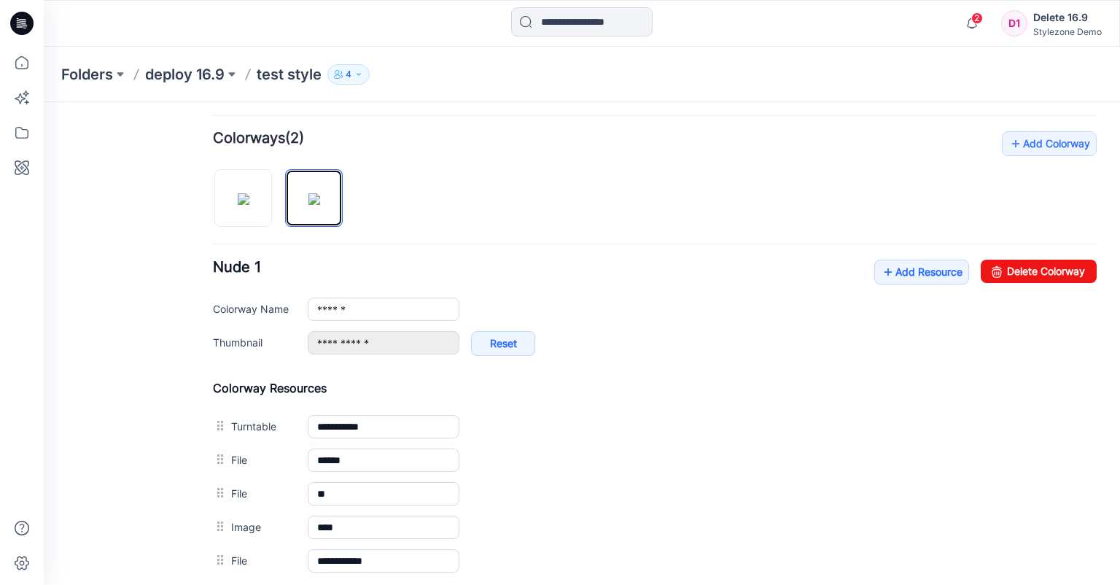
scroll to position [583, 0]
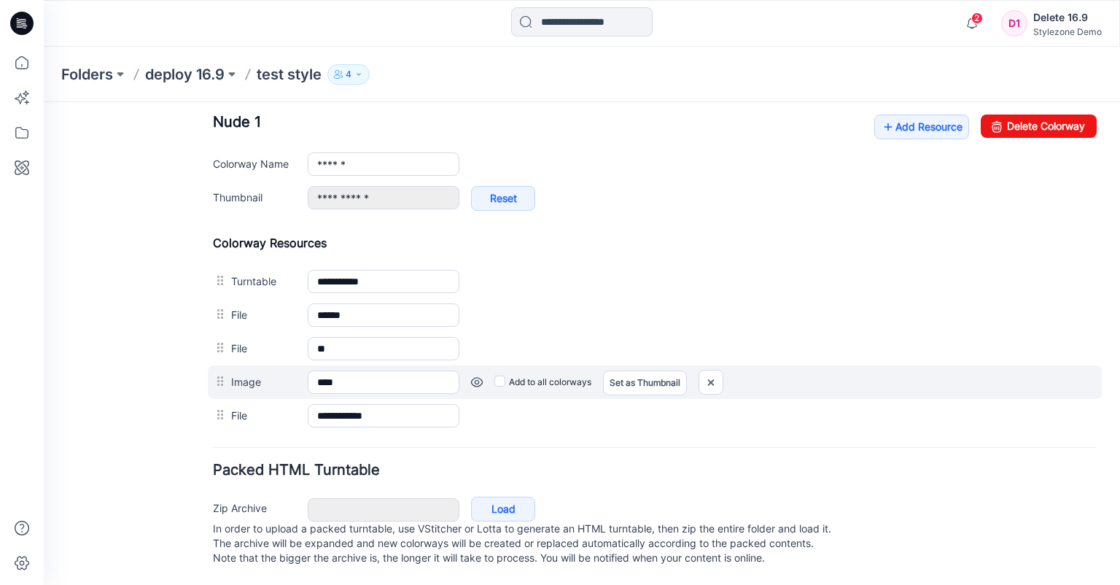
click at [480, 376] on link at bounding box center [477, 382] width 12 height 12
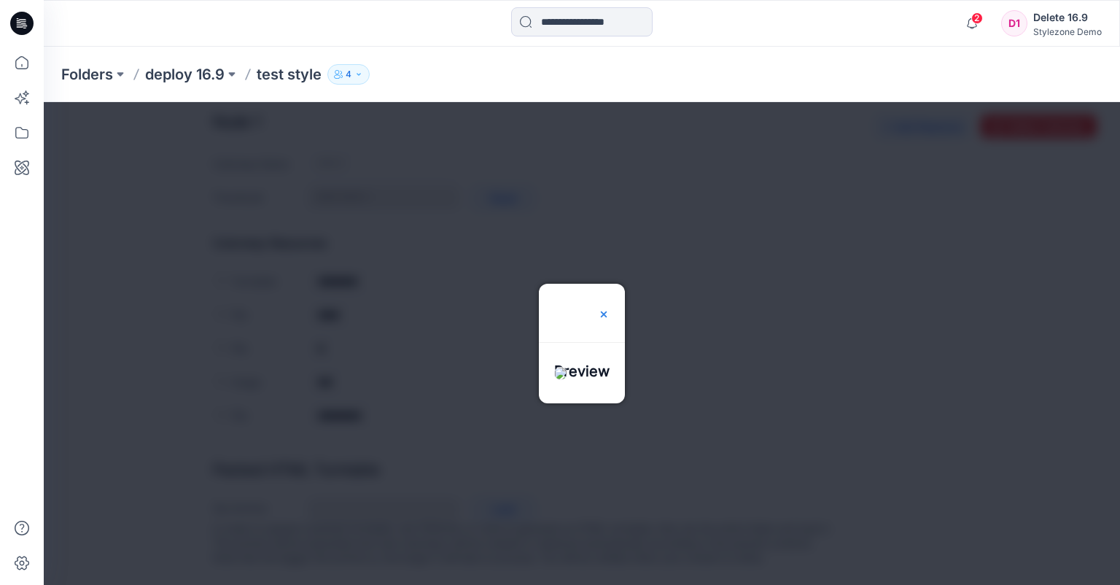
click at [610, 309] on img at bounding box center [604, 315] width 12 height 12
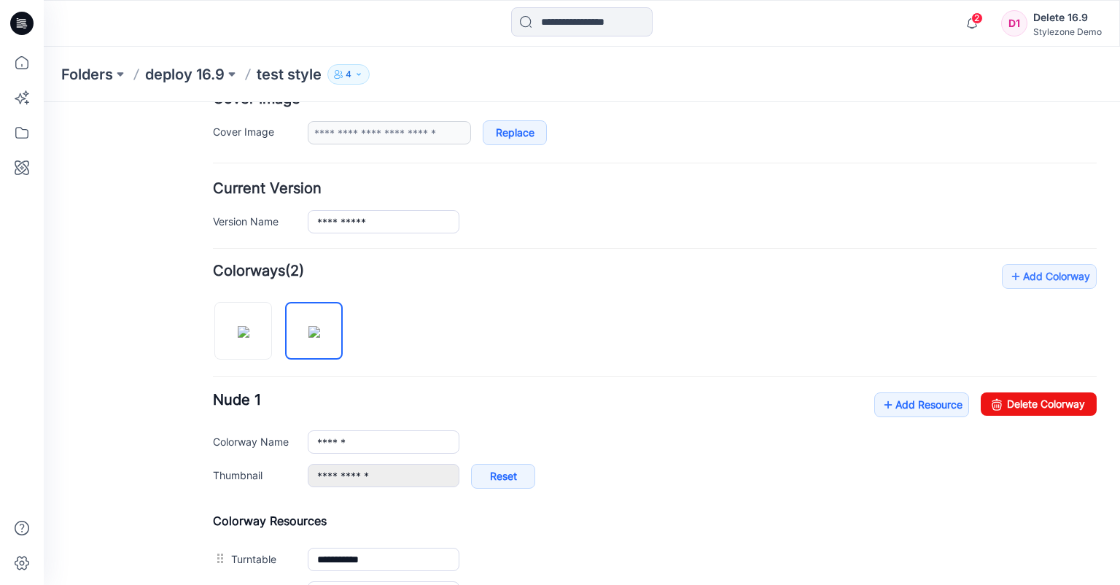
scroll to position [274, 0]
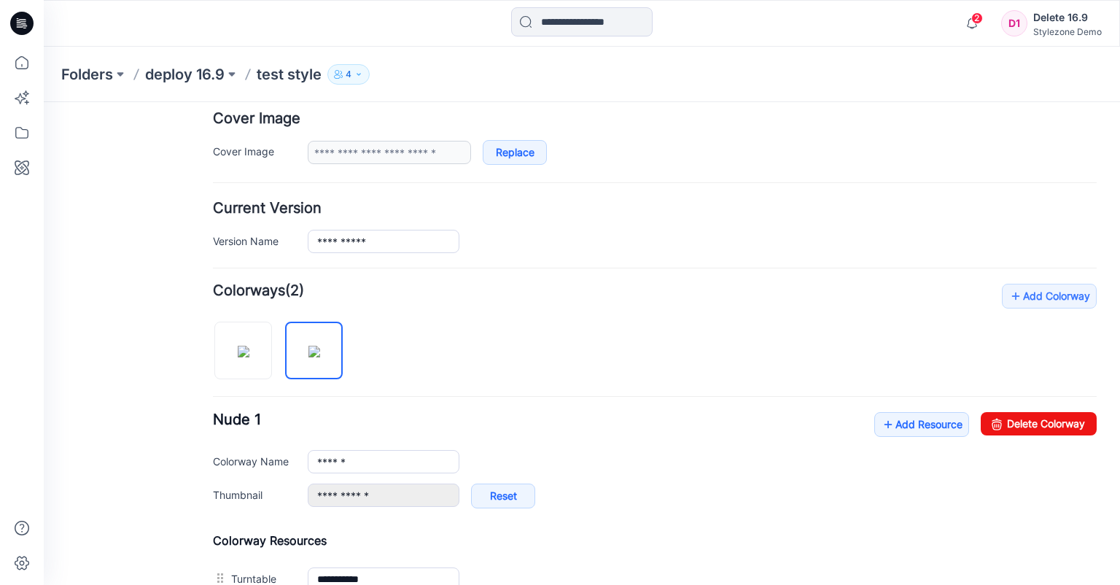
drag, startPoint x: 282, startPoint y: 349, endPoint x: 274, endPoint y: 352, distance: 8.5
click at [282, 349] on div at bounding box center [284, 343] width 142 height 75
click at [249, 357] on img at bounding box center [244, 352] width 12 height 12
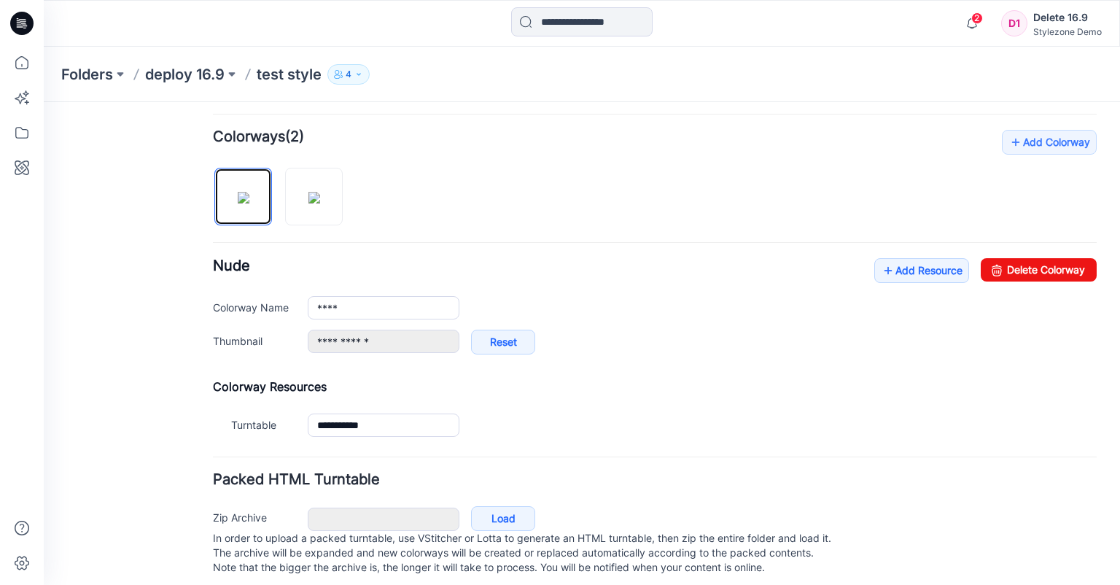
scroll to position [449, 0]
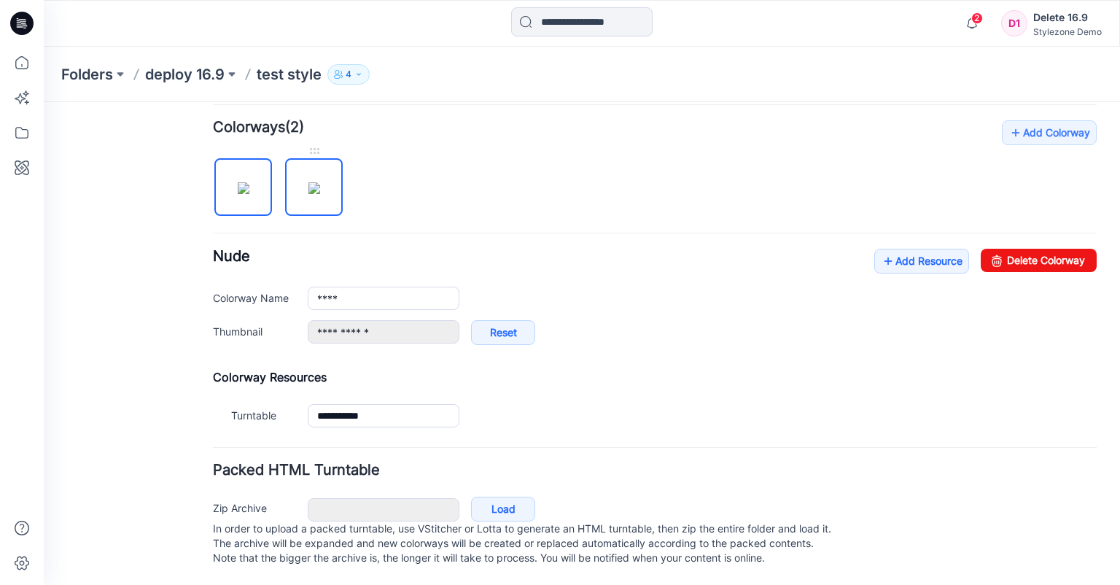
click at [319, 194] on img at bounding box center [315, 188] width 12 height 12
type input "******"
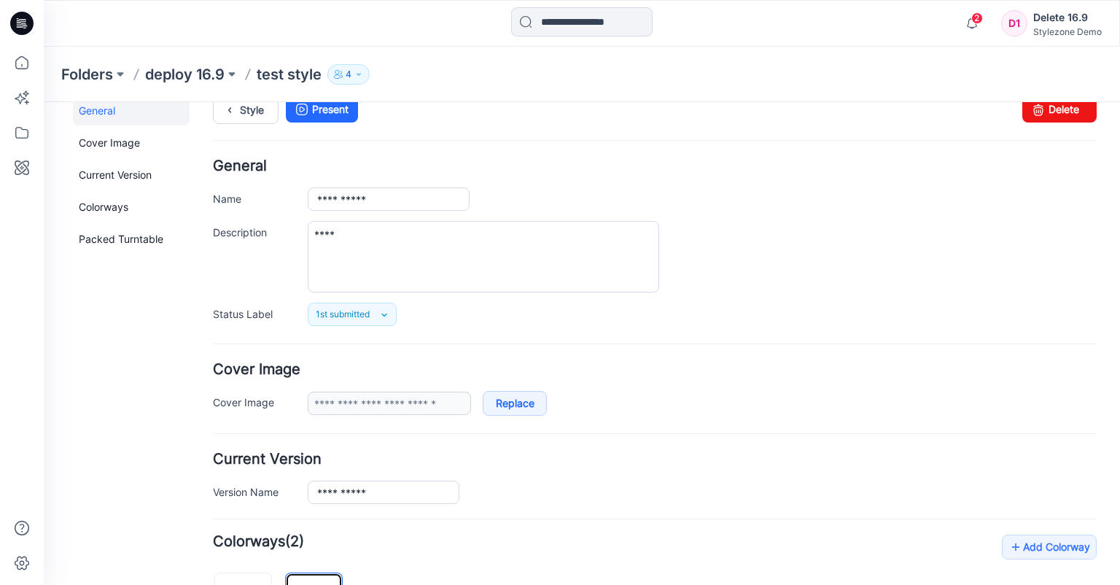
scroll to position [0, 0]
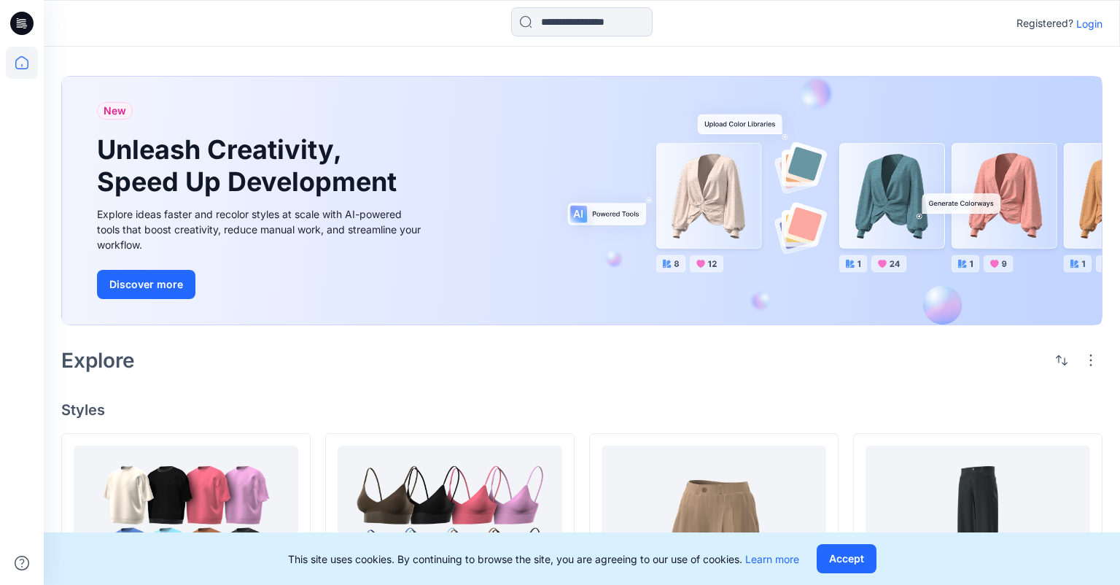
click at [1095, 25] on p "Login" at bounding box center [1090, 23] width 26 height 15
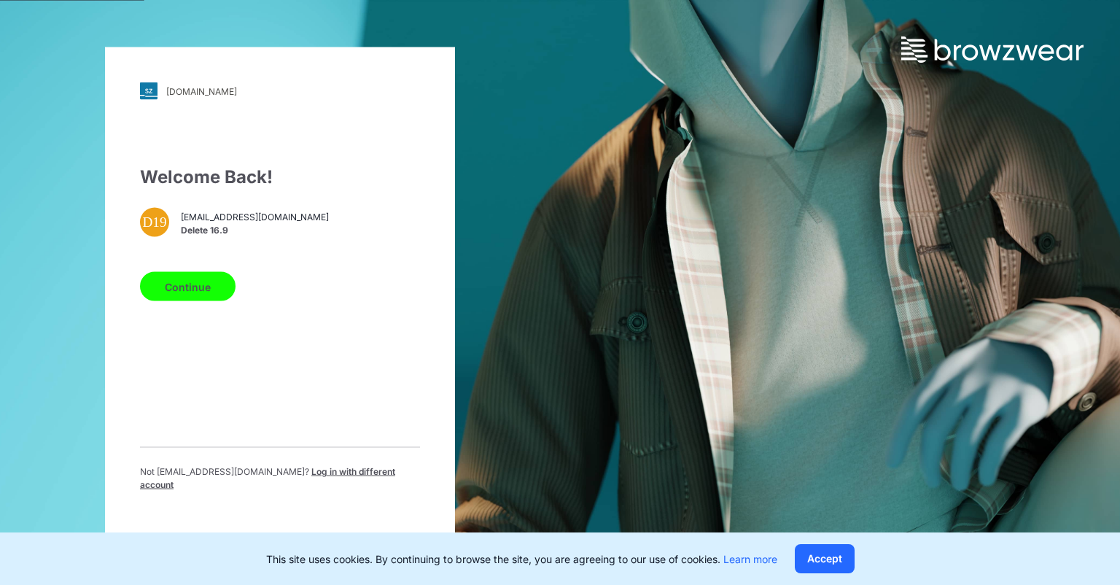
click at [201, 289] on button "Continue" at bounding box center [188, 286] width 96 height 29
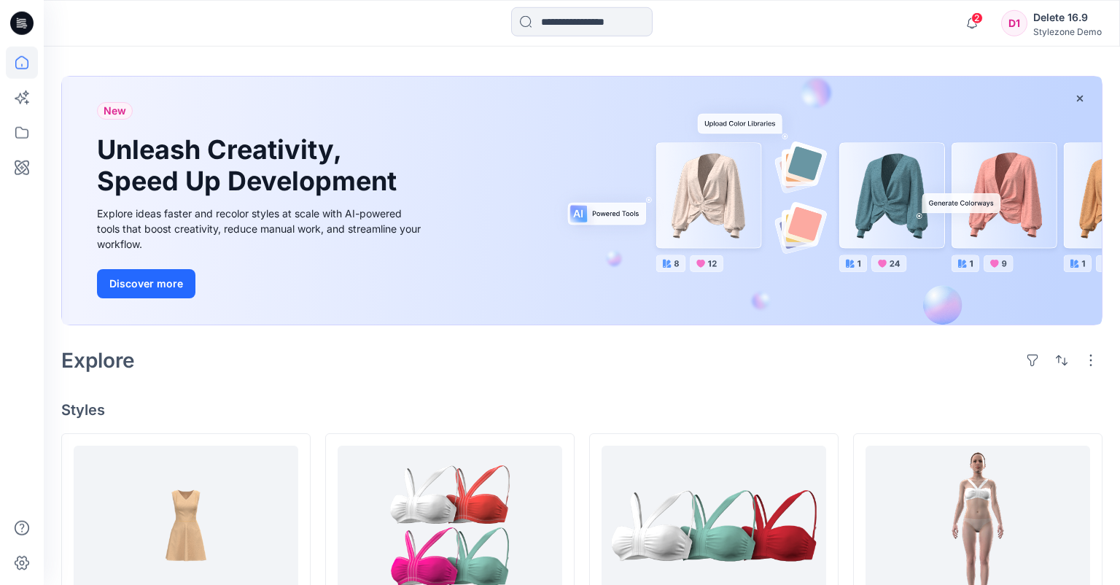
scroll to position [77, 0]
